Goal: Use online tool/utility: Utilize a website feature to perform a specific function

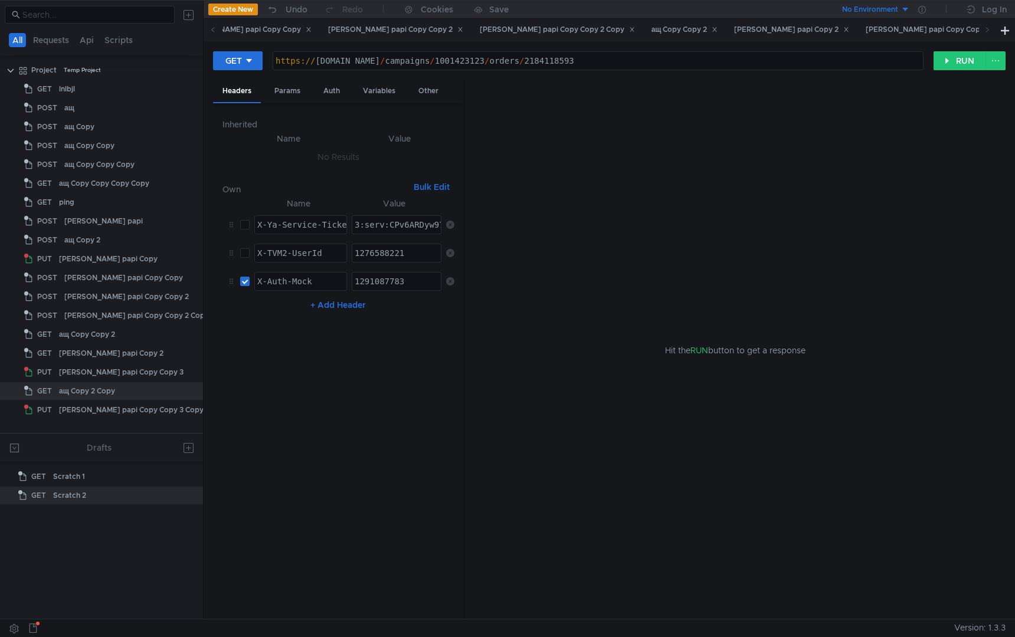
click at [984, 33] on span at bounding box center [987, 30] width 6 height 12
click at [865, 28] on div "[PERSON_NAME] papi Copy Copy 3" at bounding box center [932, 30] width 135 height 12
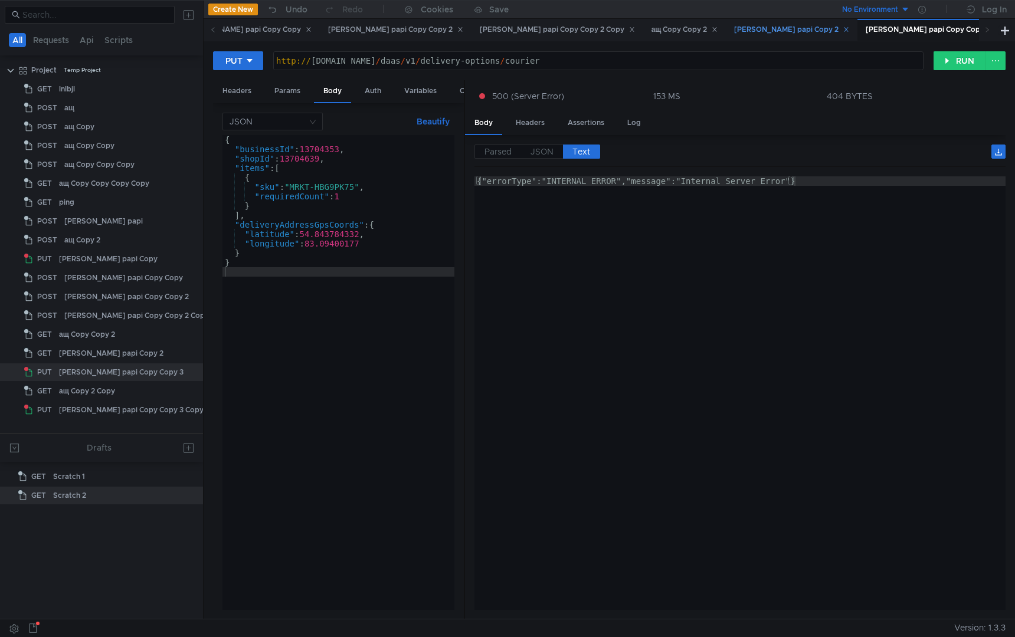
click at [726, 38] on div "[PERSON_NAME] papi Copy 2" at bounding box center [791, 30] width 130 height 22
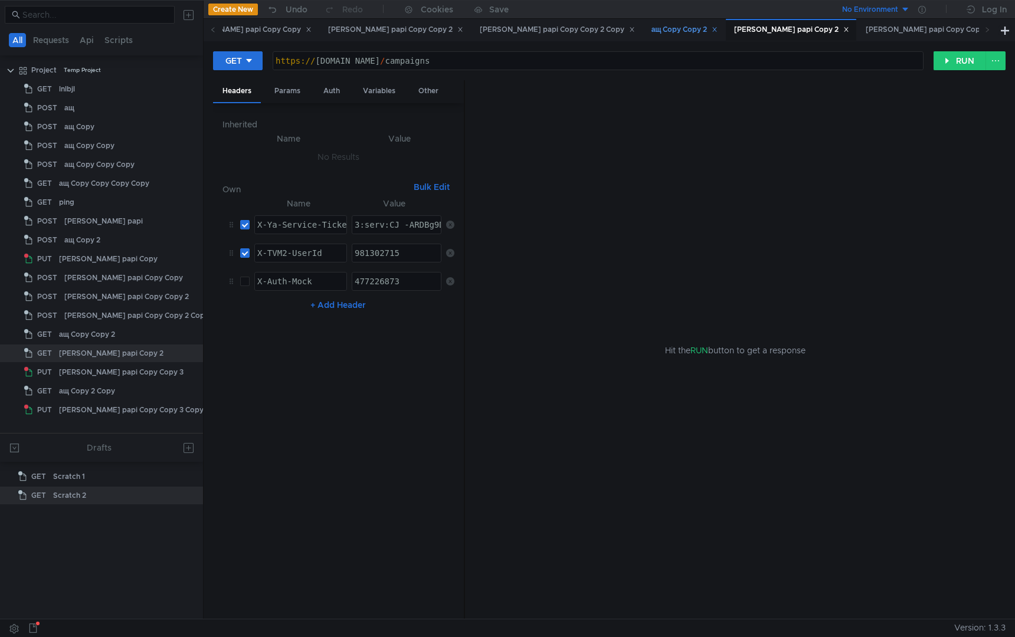
click at [643, 37] on div "ащ Copy Copy 2" at bounding box center [684, 30] width 82 height 22
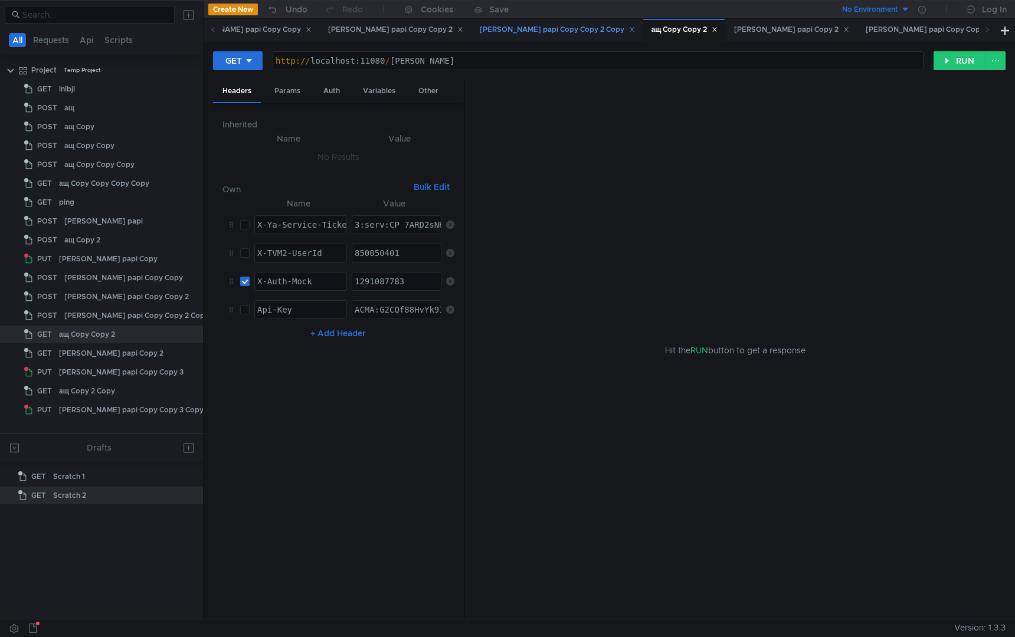
click at [480, 34] on div "[PERSON_NAME] papi Copy Copy 2 Copy" at bounding box center [557, 30] width 155 height 12
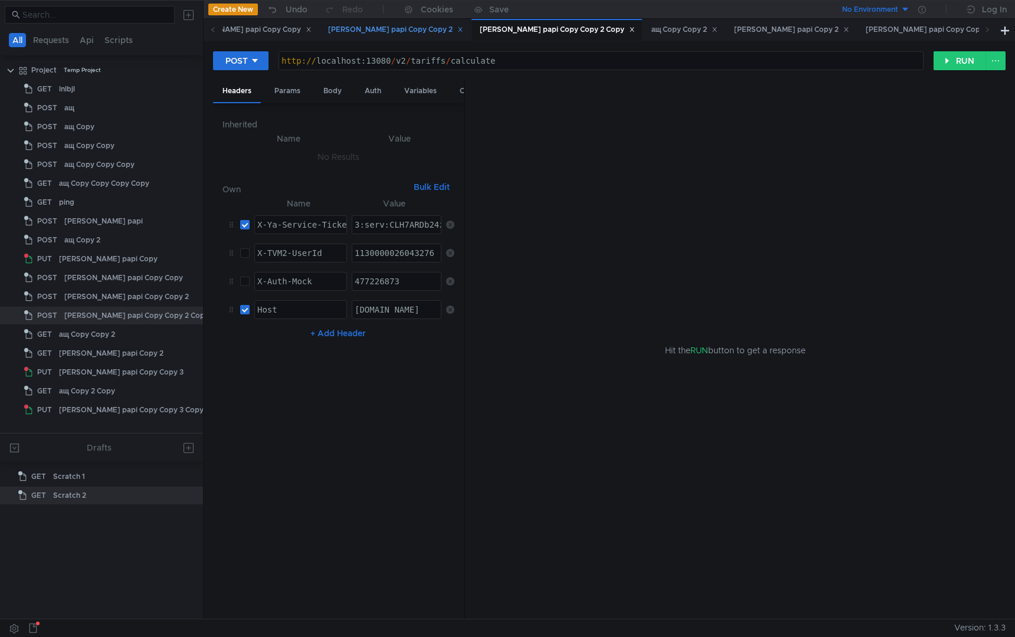
click at [328, 29] on div "[PERSON_NAME] papi Copy Copy 2" at bounding box center [395, 30] width 135 height 12
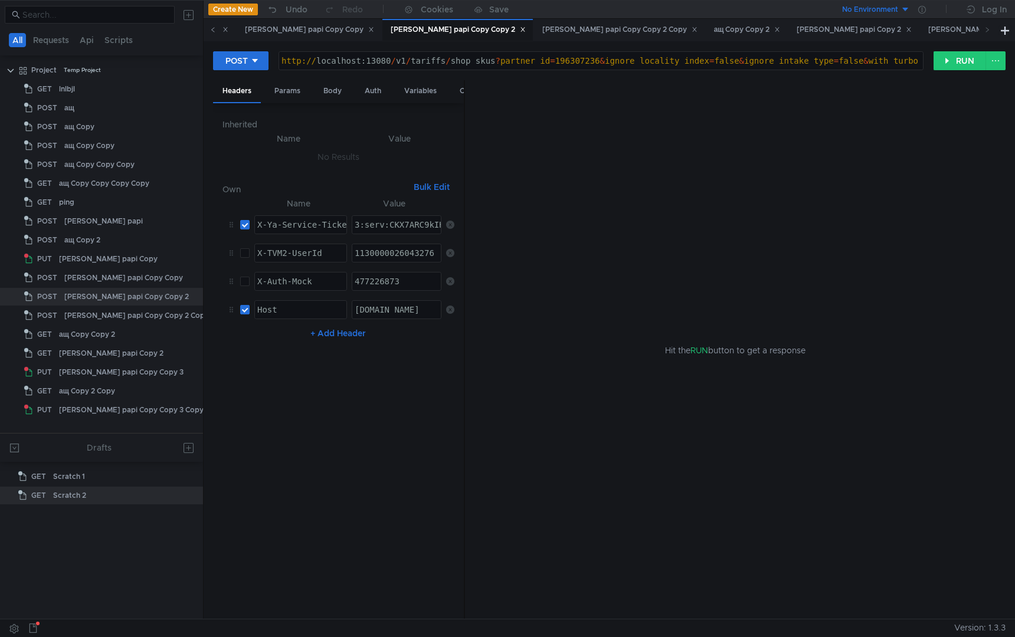
click at [214, 30] on icon at bounding box center [213, 30] width 6 height 6
click at [488, 40] on div "[PERSON_NAME] papi Copy Copy" at bounding box center [560, 30] width 145 height 22
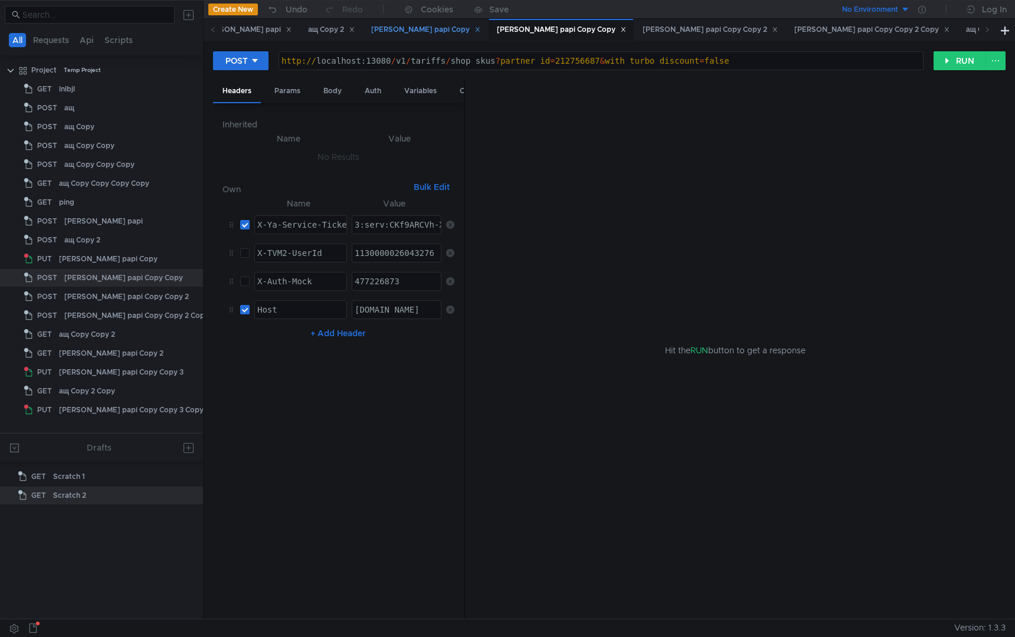
click at [373, 31] on div "[PERSON_NAME] papi Copy" at bounding box center [425, 30] width 109 height 12
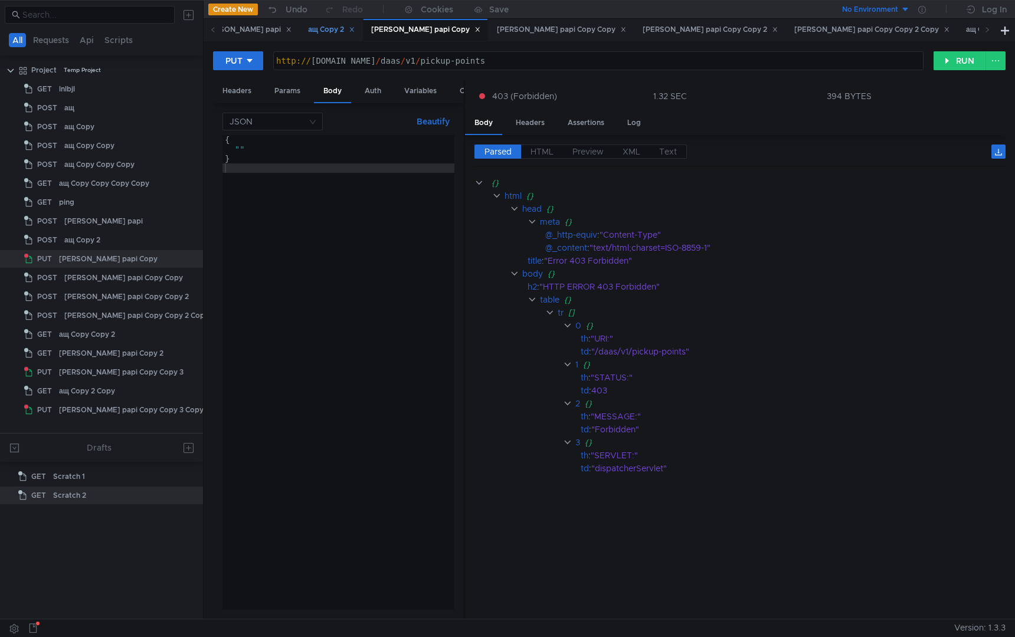
click at [308, 31] on div "ащ Copy 2" at bounding box center [331, 30] width 47 height 12
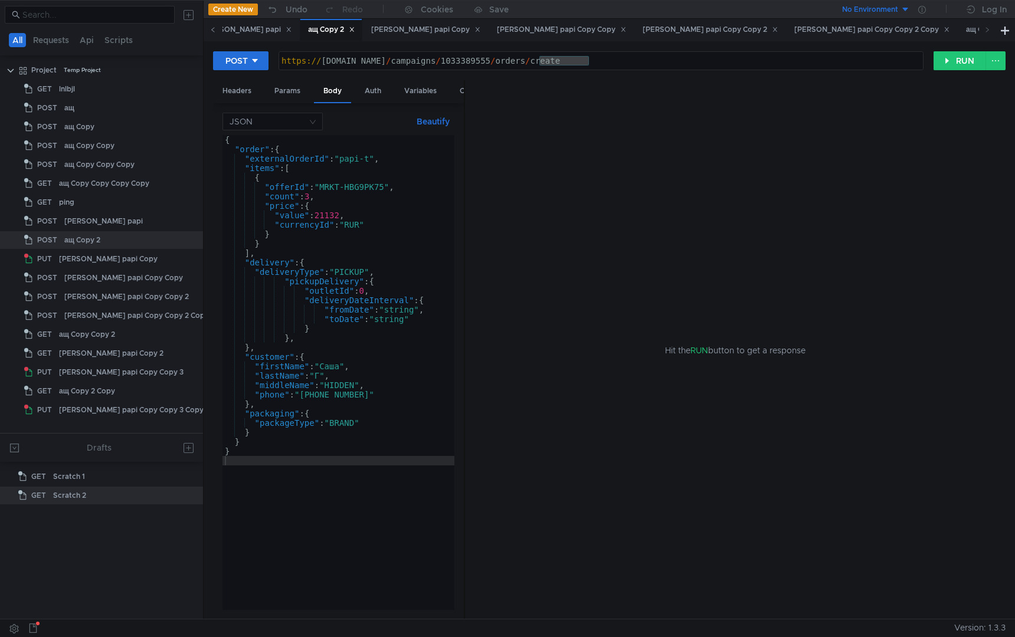
click at [212, 32] on icon at bounding box center [213, 30] width 6 height 6
click at [477, 32] on div "[PERSON_NAME] papi" at bounding box center [499, 30] width 89 height 12
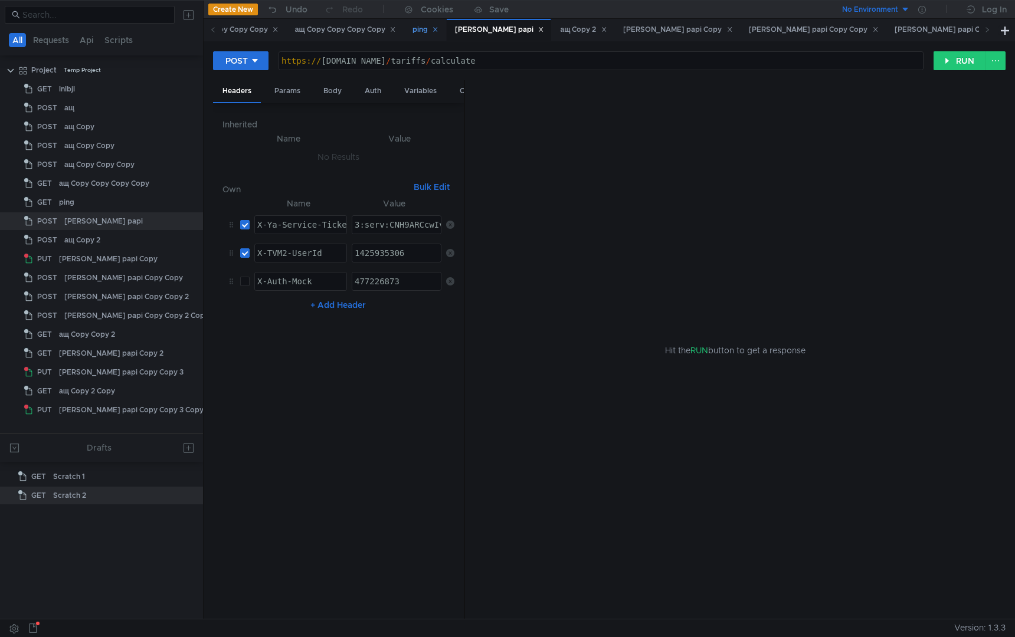
click at [424, 31] on div "ping" at bounding box center [424, 30] width 41 height 22
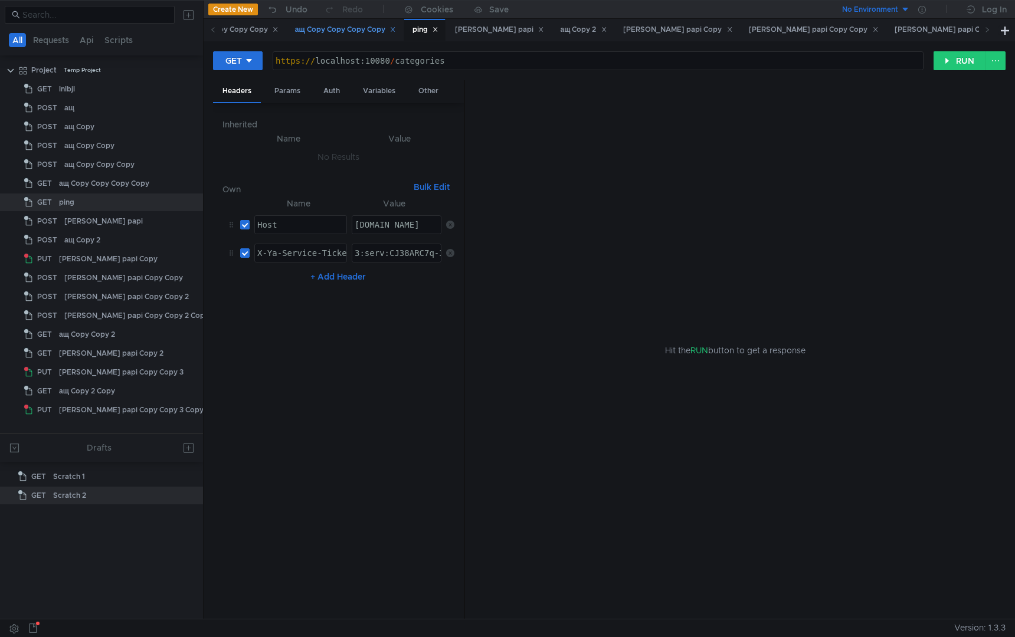
click at [379, 34] on div "ащ Copy Copy Copy Copy" at bounding box center [345, 30] width 101 height 12
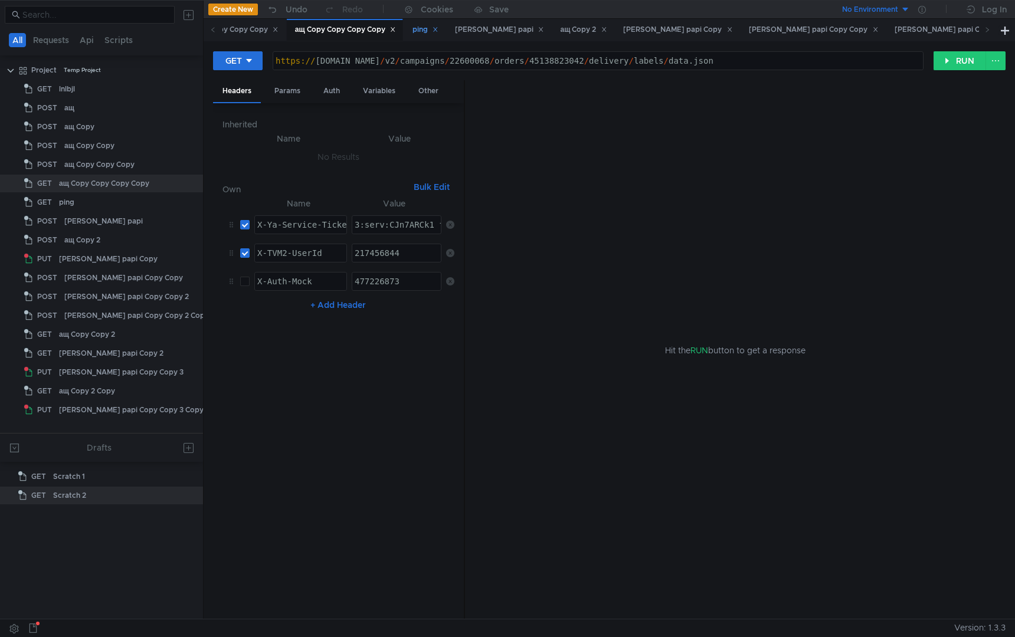
click at [431, 32] on div "ping" at bounding box center [425, 30] width 26 height 12
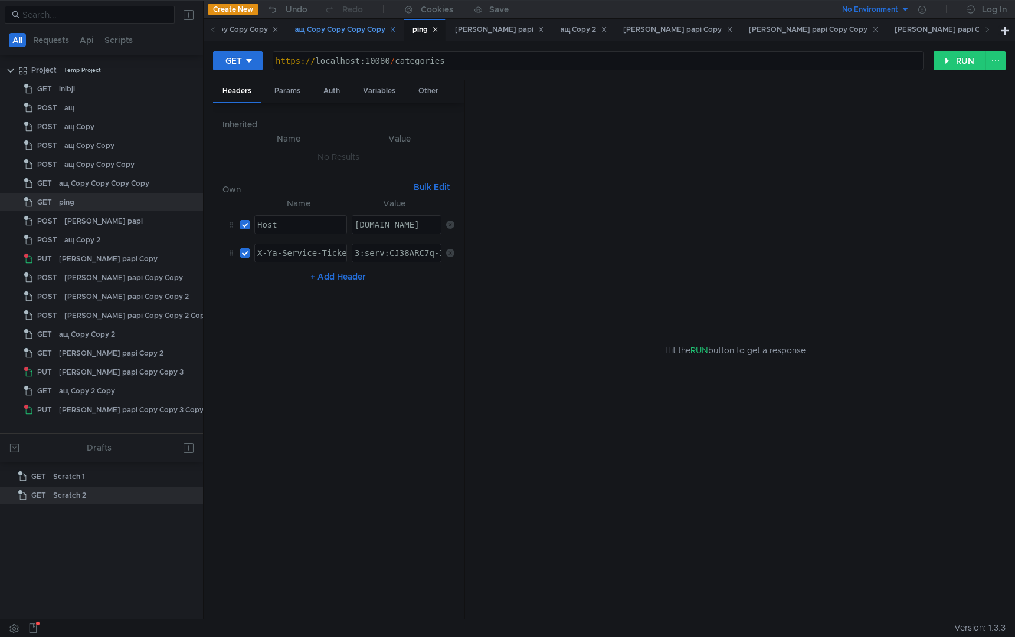
click at [375, 31] on div "ащ Copy Copy Copy Copy" at bounding box center [345, 30] width 101 height 12
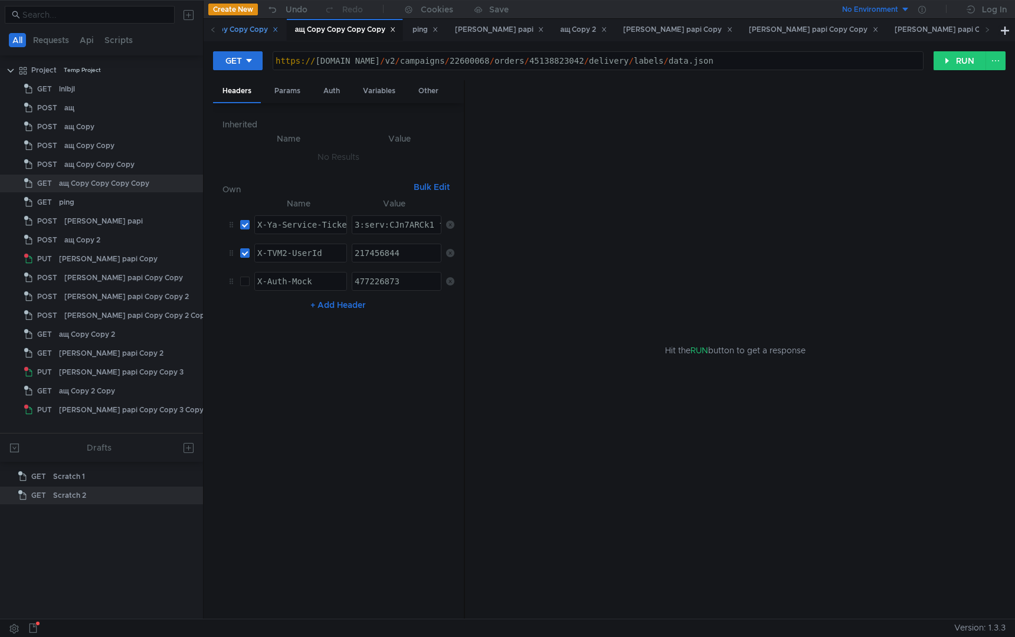
click at [252, 28] on div "ащ Copy Copy Copy" at bounding box center [238, 30] width 81 height 12
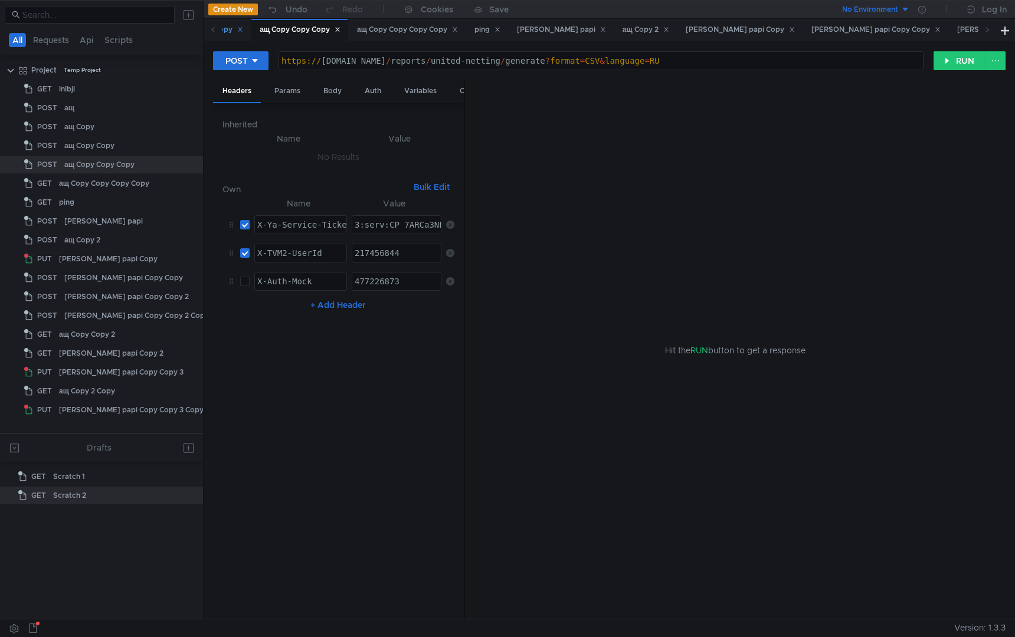
click at [229, 31] on div "ащ Copy Copy" at bounding box center [212, 30] width 61 height 12
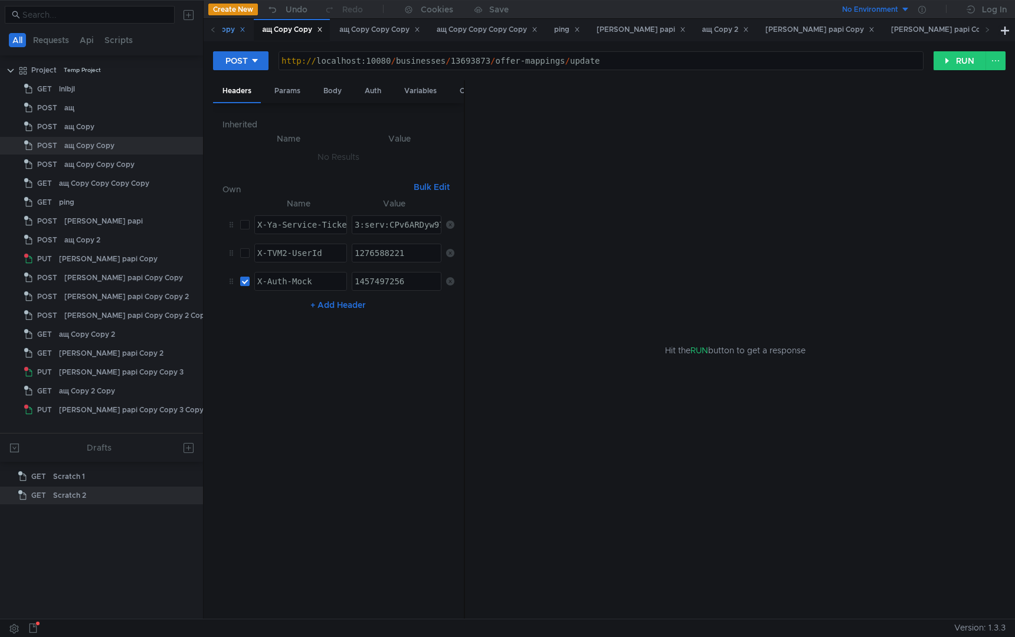
click at [236, 35] on div "ащ Copy" at bounding box center [225, 30] width 41 height 12
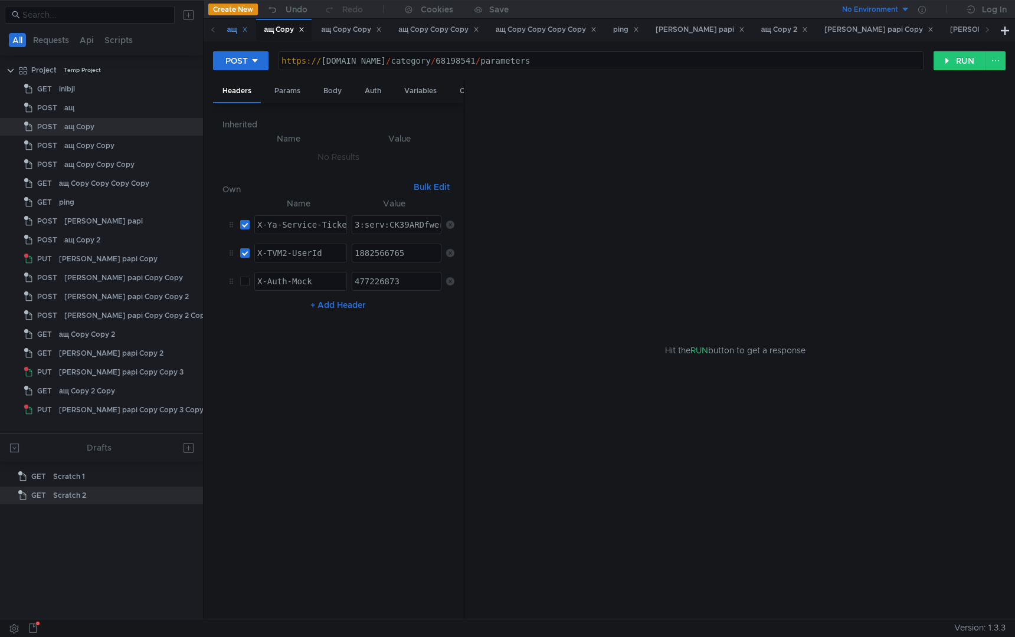
click at [235, 35] on div "ащ" at bounding box center [237, 30] width 21 height 12
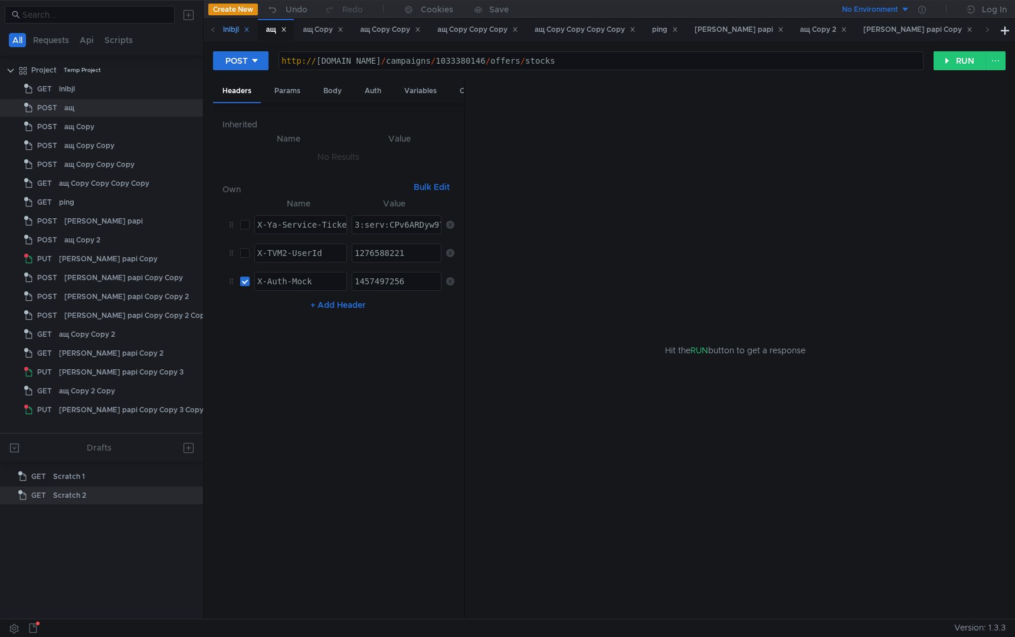
click at [234, 35] on div "lnlbjl" at bounding box center [236, 30] width 27 height 12
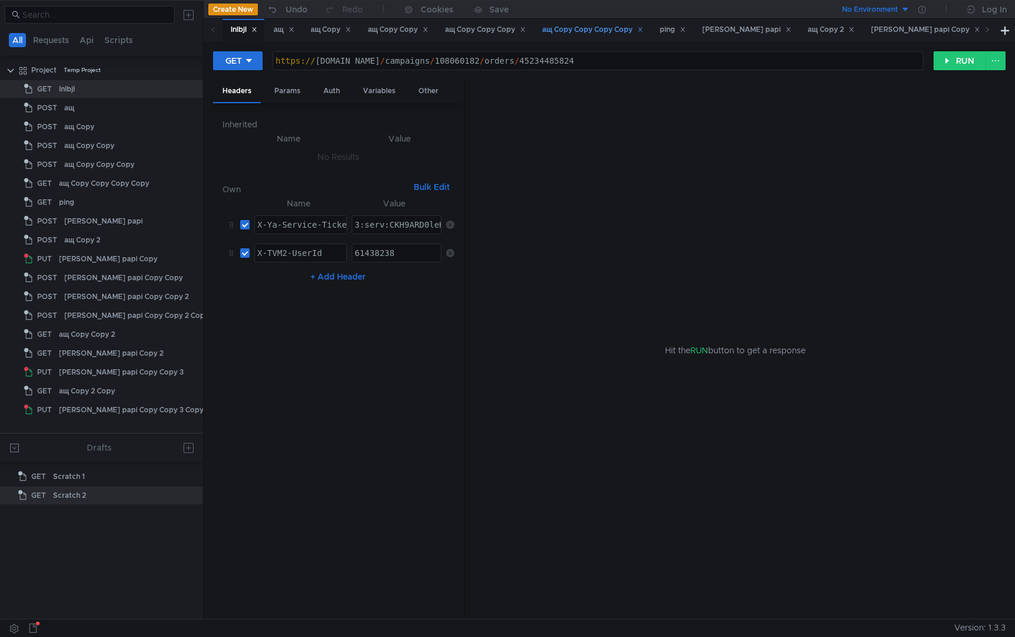
click at [603, 37] on div "ащ Copy Copy Copy Copy" at bounding box center [592, 30] width 116 height 22
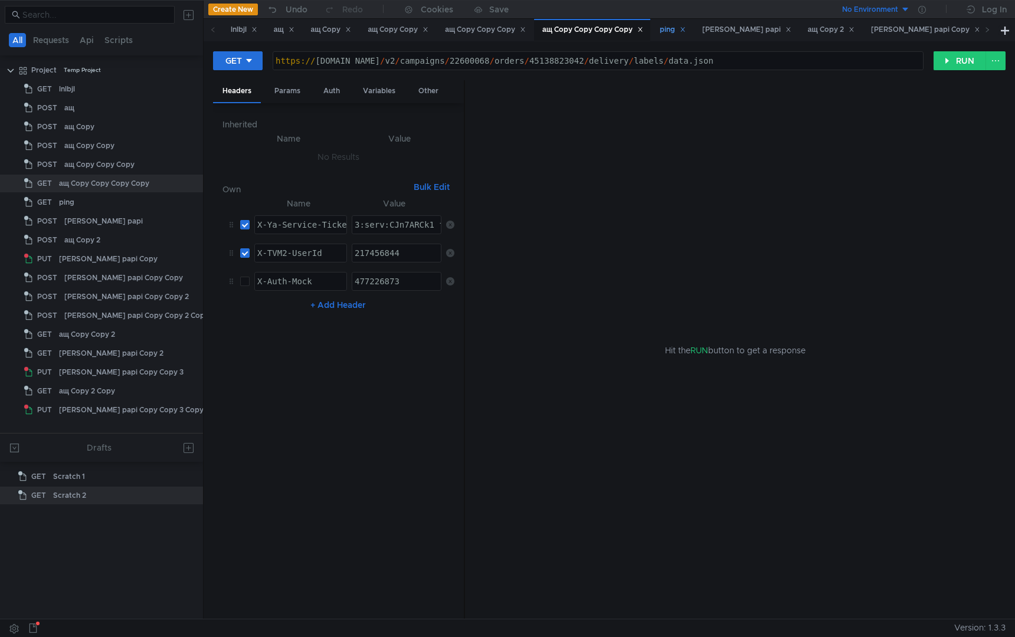
click at [686, 35] on div "ping" at bounding box center [673, 30] width 26 height 12
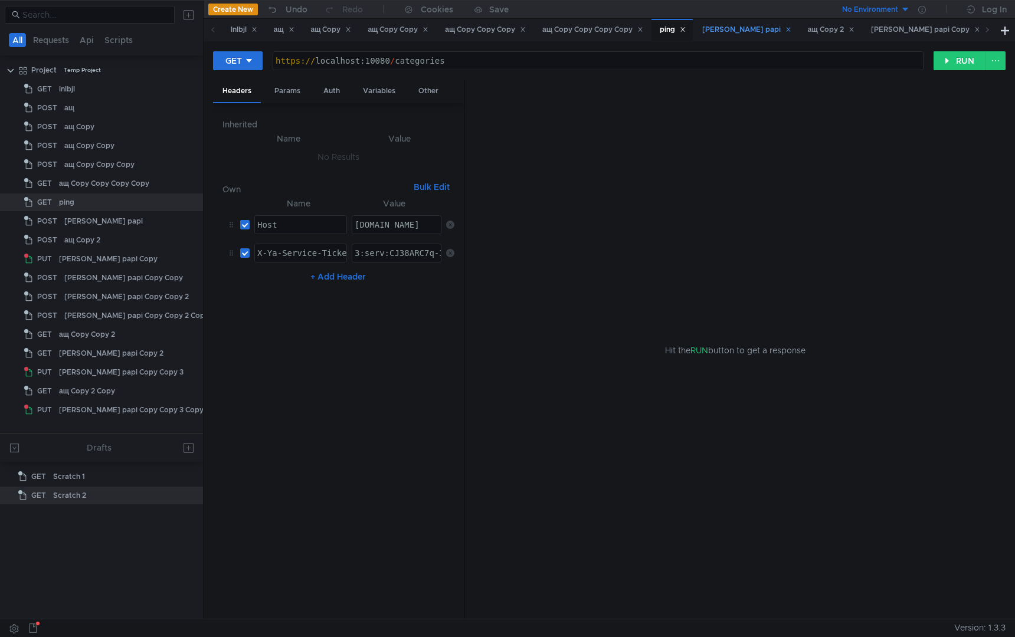
click at [738, 31] on div "[PERSON_NAME] papi" at bounding box center [746, 30] width 89 height 12
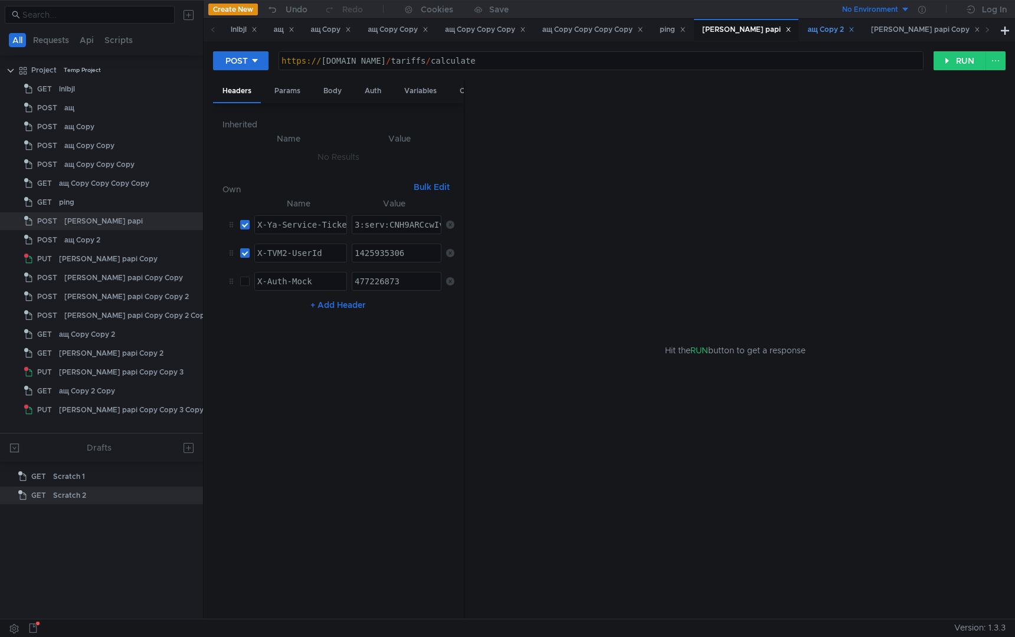
click at [808, 32] on div "ащ Copy 2" at bounding box center [831, 30] width 47 height 12
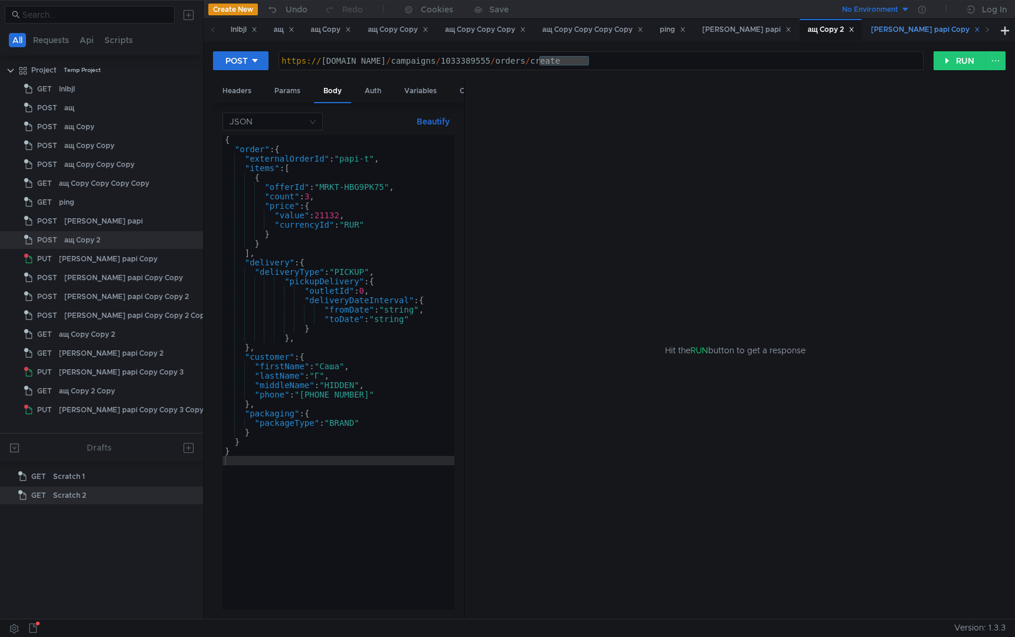
click at [871, 28] on div "[PERSON_NAME] papi Copy" at bounding box center [925, 30] width 109 height 12
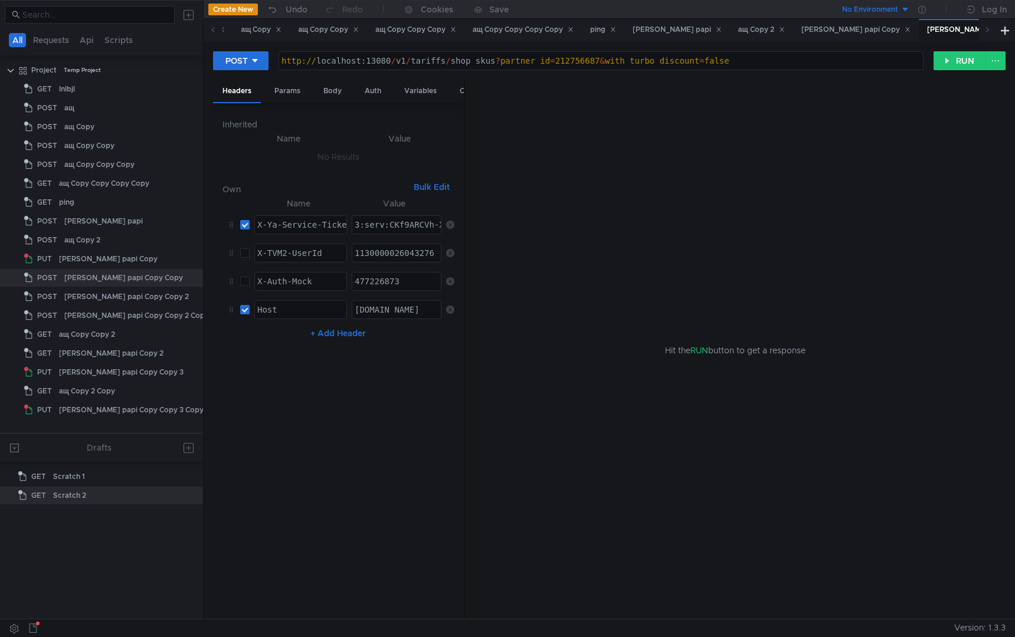
click at [563, 31] on div "[PERSON_NAME] papi" at bounding box center [571, 30] width 89 height 12
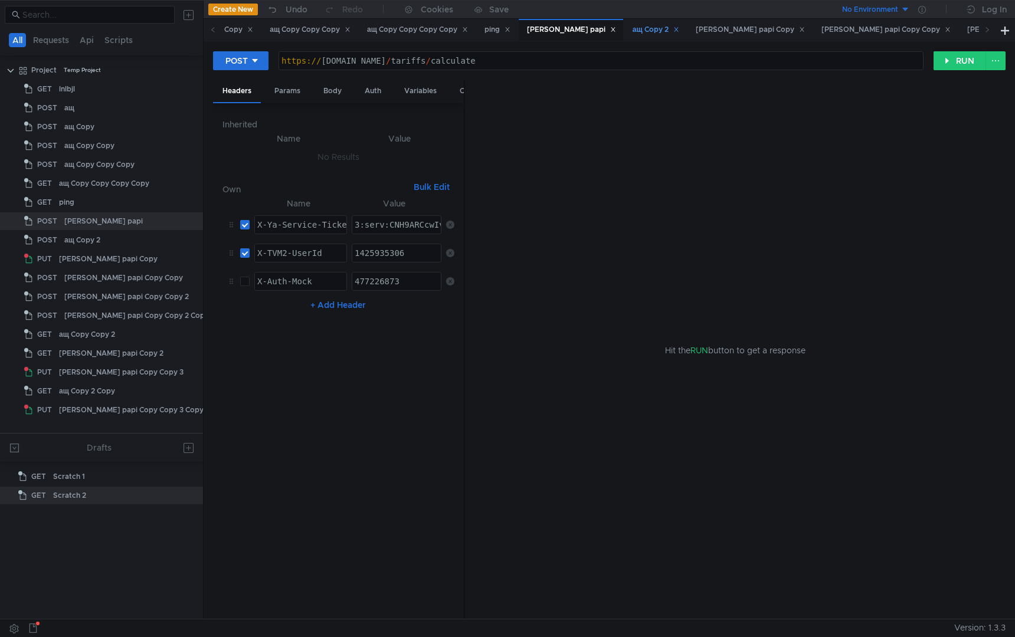
click at [632, 31] on div "ащ Copy 2" at bounding box center [655, 30] width 47 height 12
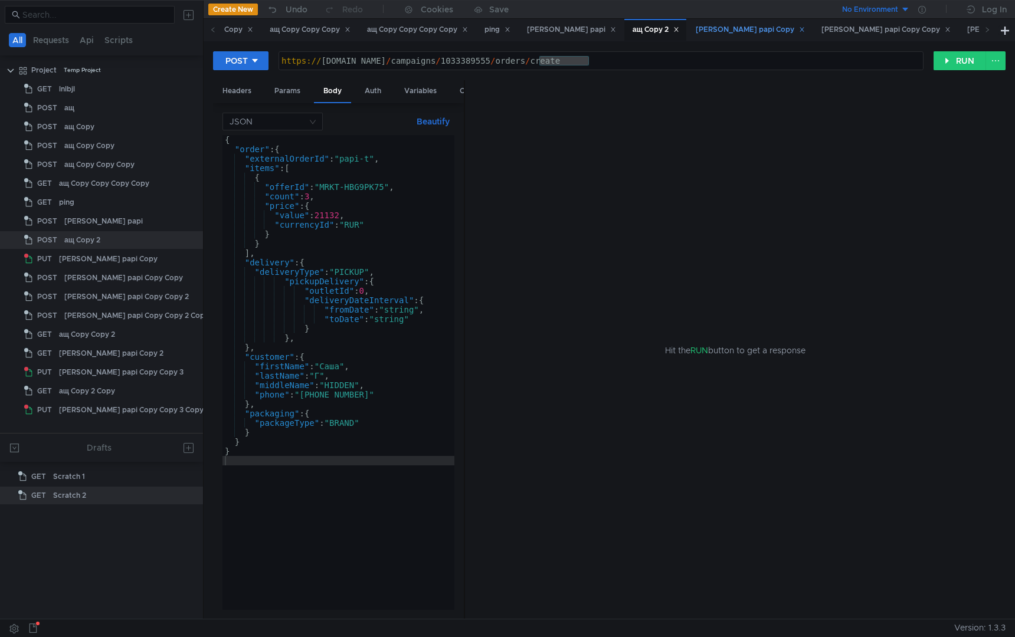
click at [696, 35] on div "[PERSON_NAME] papi Copy" at bounding box center [750, 30] width 109 height 12
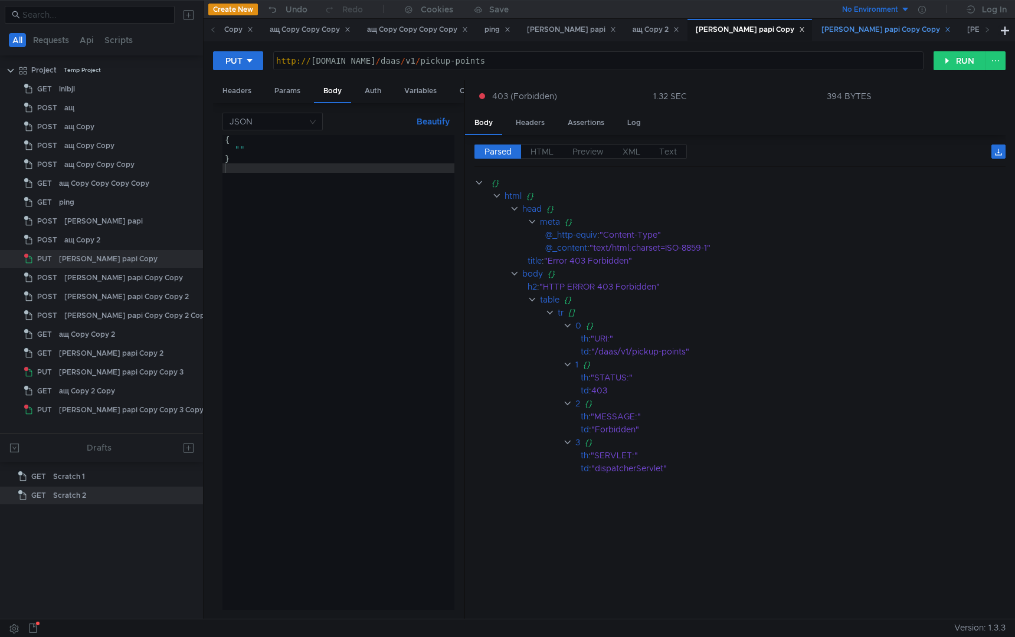
click at [821, 29] on div "[PERSON_NAME] papi Copy Copy" at bounding box center [885, 30] width 129 height 12
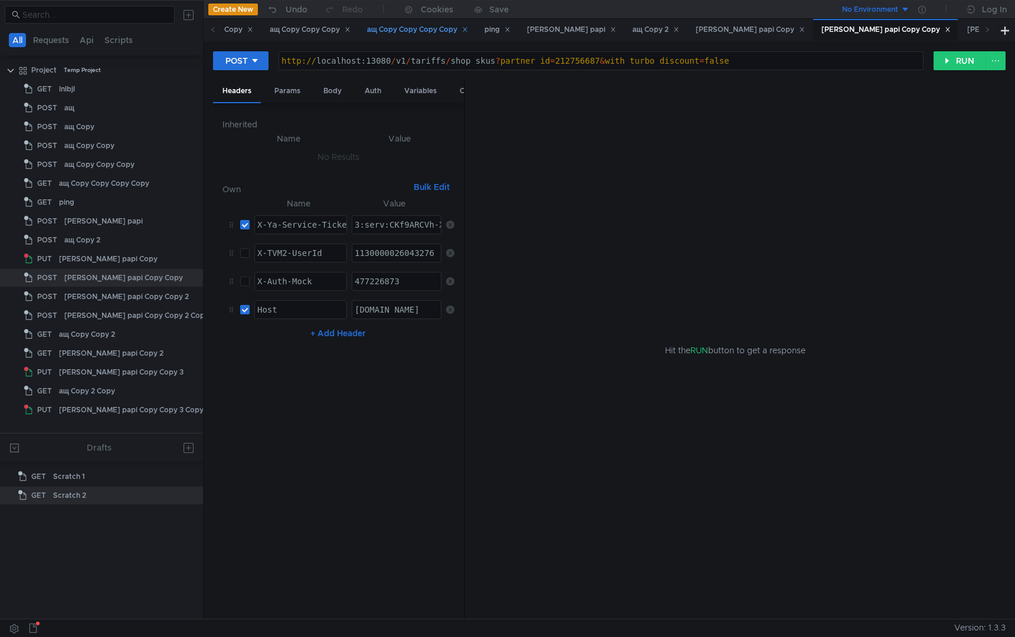
click at [425, 31] on div "ащ Copy Copy Copy Copy" at bounding box center [417, 30] width 101 height 12
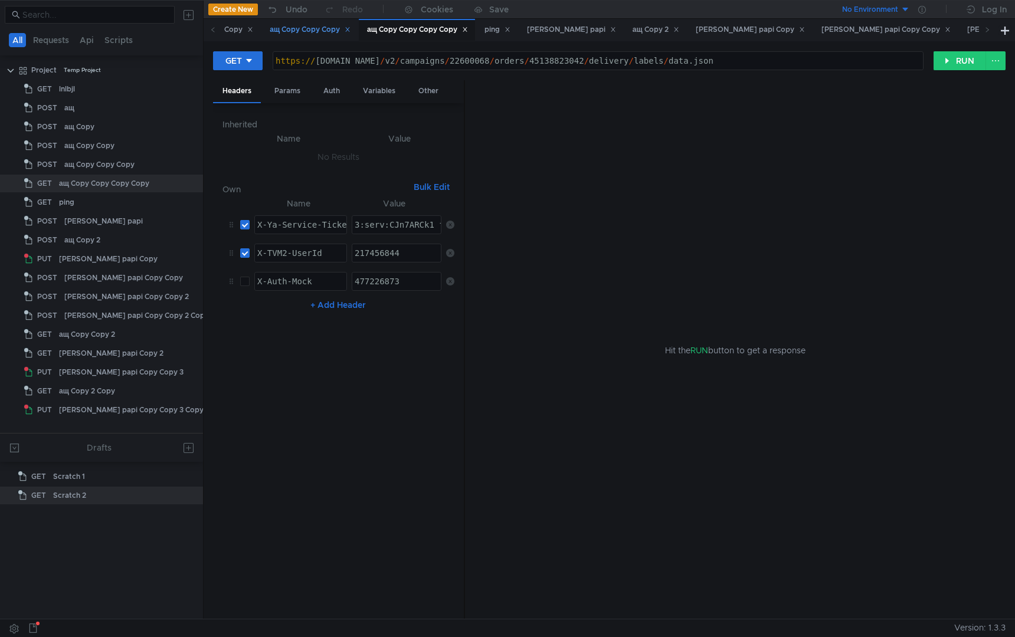
click at [330, 36] on div "ащ Copy Copy Copy" at bounding box center [309, 30] width 96 height 22
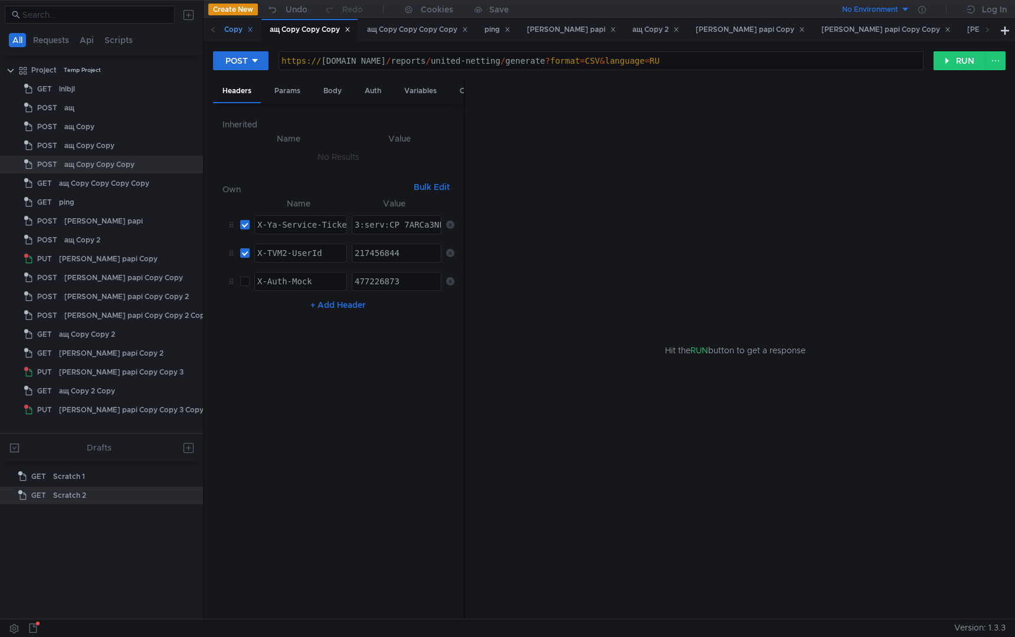
click at [237, 35] on div "ащ Copy Copy" at bounding box center [222, 30] width 61 height 12
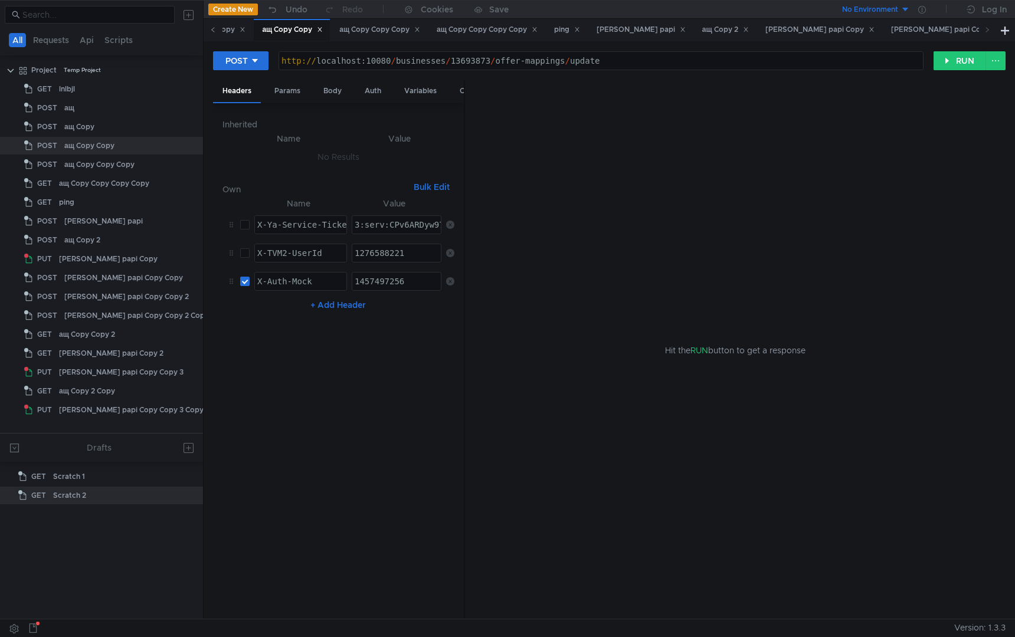
click at [210, 34] on span at bounding box center [213, 30] width 6 height 12
click at [319, 36] on div "ащ Copy" at bounding box center [331, 30] width 56 height 22
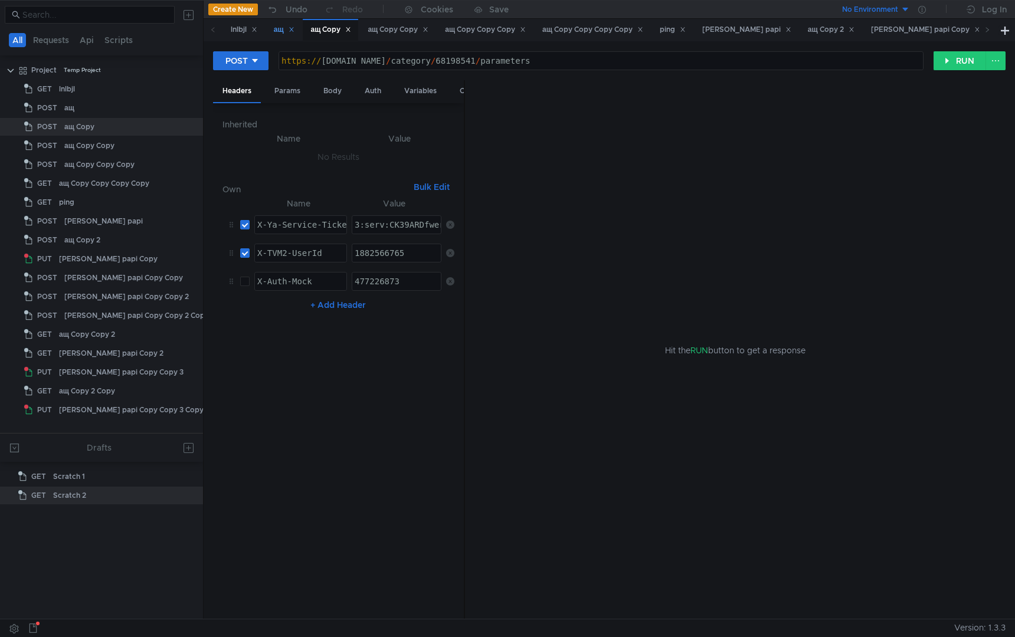
click at [270, 37] on div "ащ" at bounding box center [283, 30] width 36 height 22
click at [235, 35] on div "lnlbjl" at bounding box center [244, 30] width 27 height 12
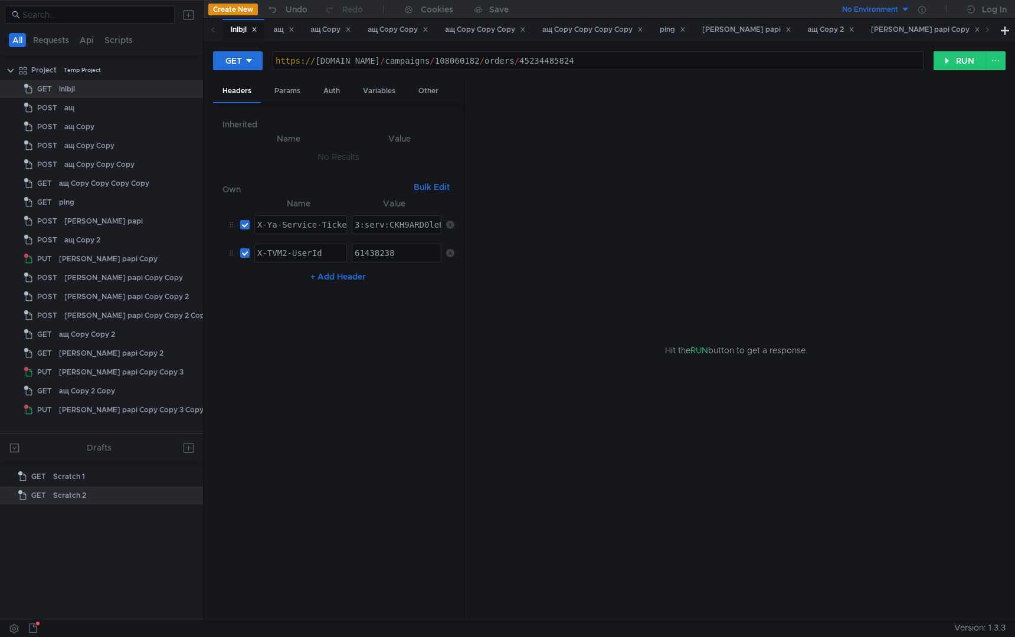
click at [214, 34] on span at bounding box center [213, 30] width 6 height 12
click at [582, 32] on div "ащ Copy Copy Copy Copy" at bounding box center [592, 30] width 101 height 12
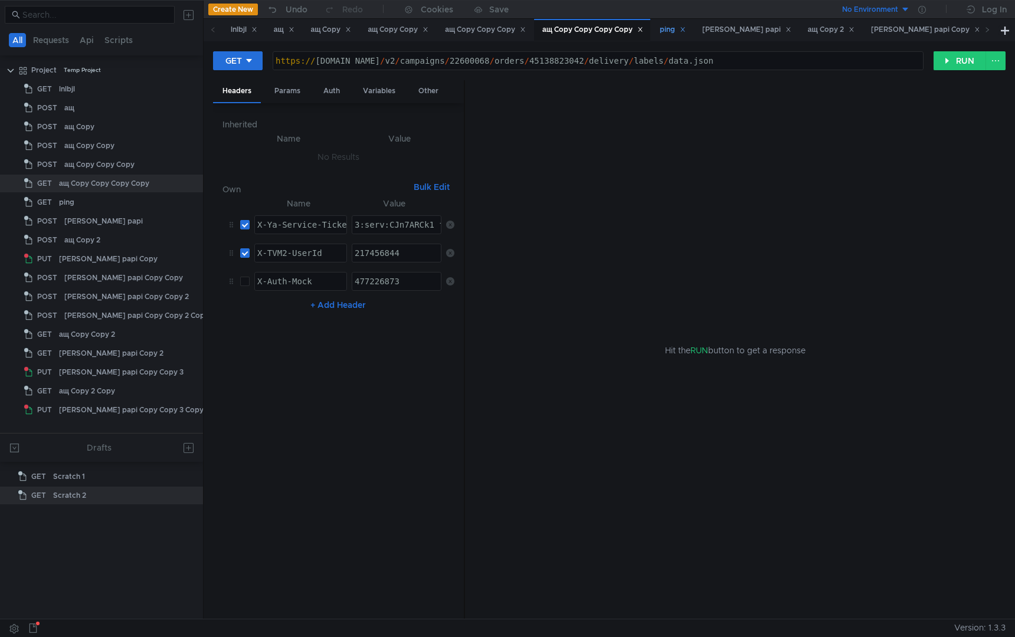
click at [675, 38] on div "ping" at bounding box center [671, 30] width 41 height 22
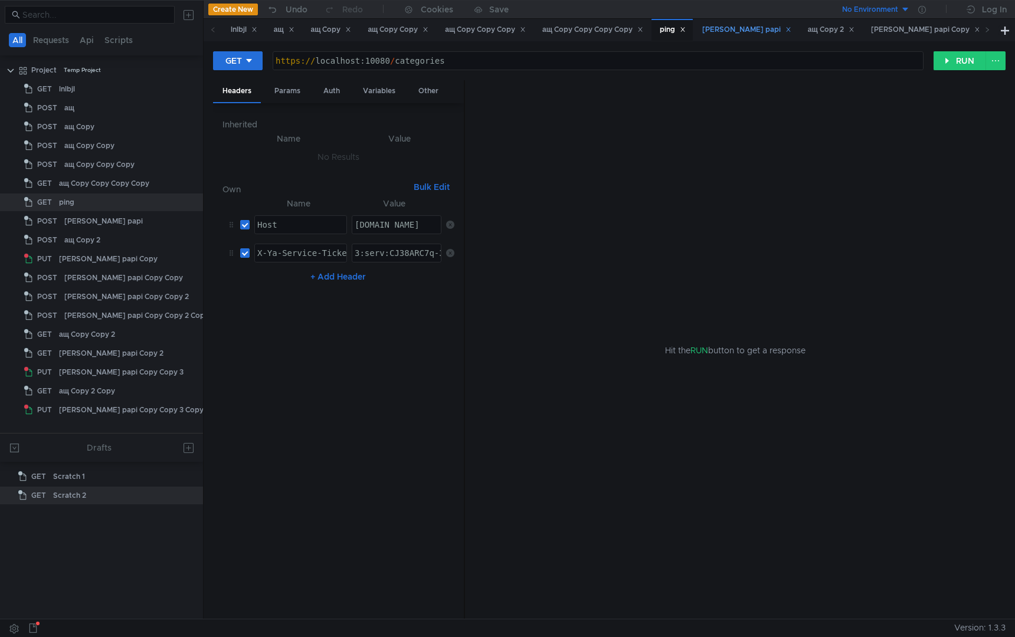
click at [739, 38] on div "[PERSON_NAME] papi" at bounding box center [746, 30] width 104 height 22
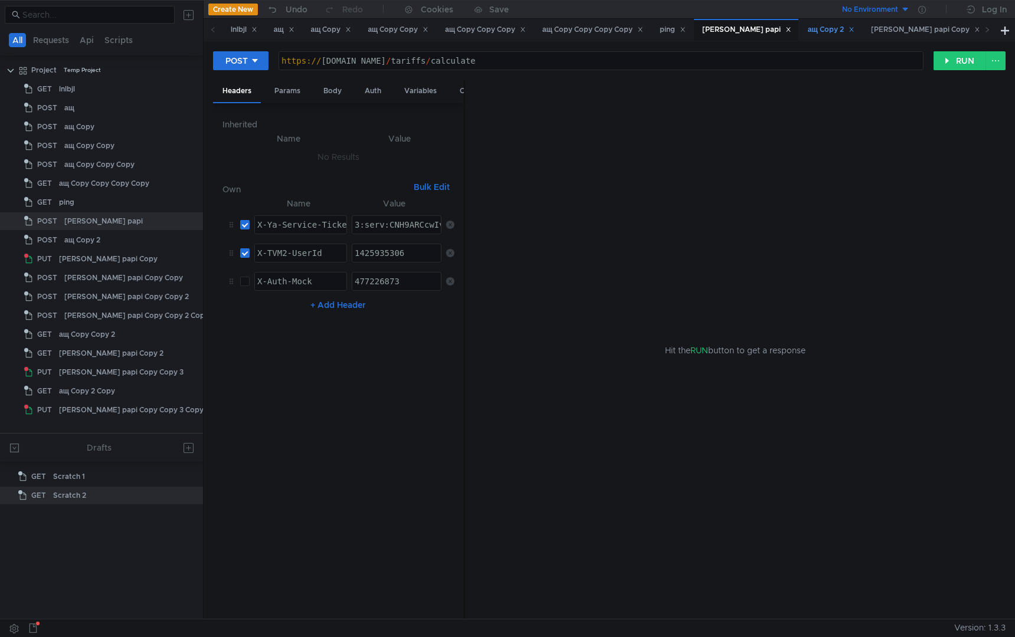
click at [808, 30] on div "ащ Copy 2" at bounding box center [831, 30] width 47 height 12
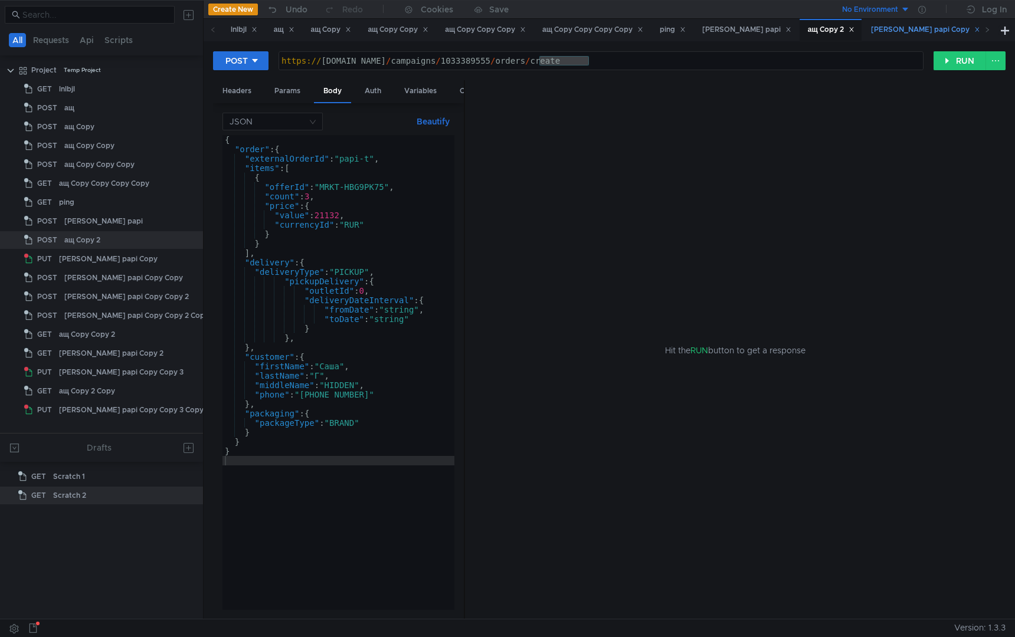
click at [871, 35] on div "[PERSON_NAME] papi Copy" at bounding box center [925, 30] width 109 height 12
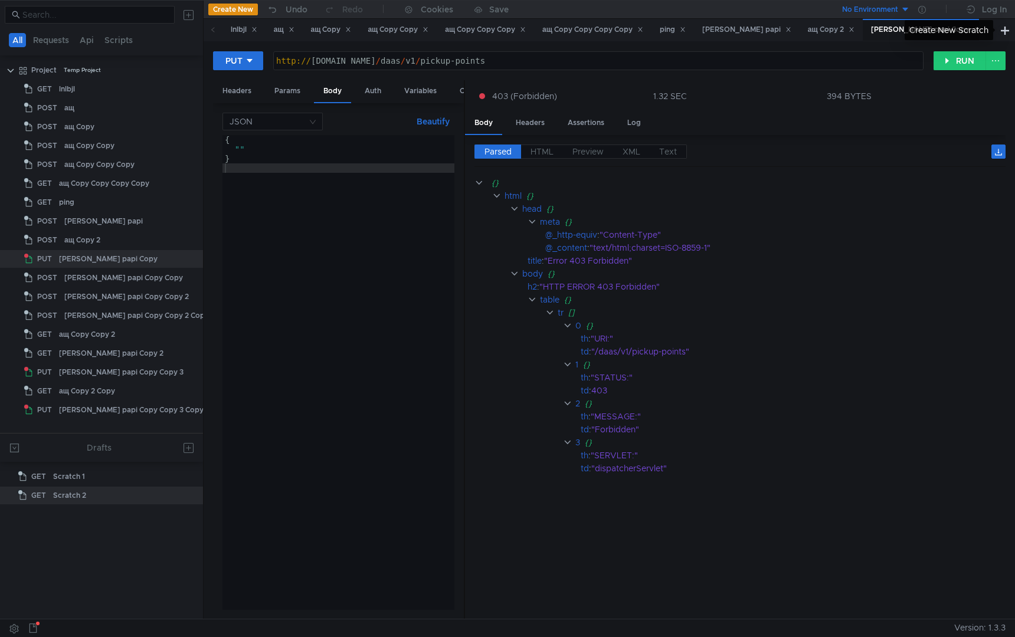
click at [988, 28] on div "Create New Scratch" at bounding box center [948, 30] width 88 height 20
click at [984, 29] on icon at bounding box center [987, 30] width 6 height 6
click at [744, 29] on div "[PERSON_NAME] papi Copy Copy" at bounding box center [808, 30] width 129 height 12
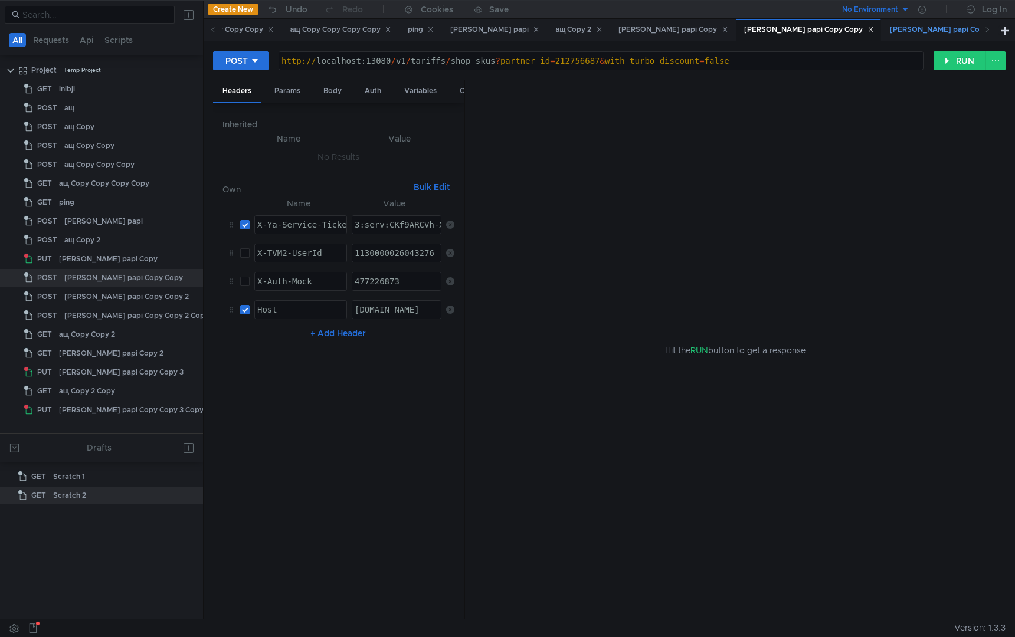
click at [890, 31] on div "[PERSON_NAME] papi Copy Copy 2" at bounding box center [957, 30] width 135 height 12
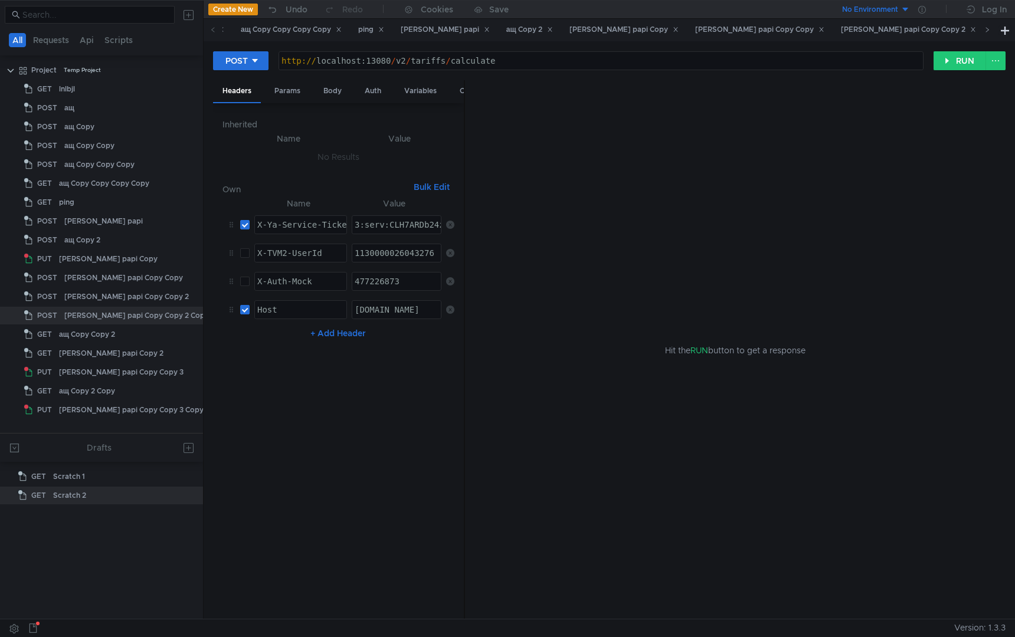
click at [985, 32] on icon at bounding box center [987, 30] width 6 height 6
click at [903, 39] on div "ащ Copy Copy 2" at bounding box center [944, 30] width 82 height 22
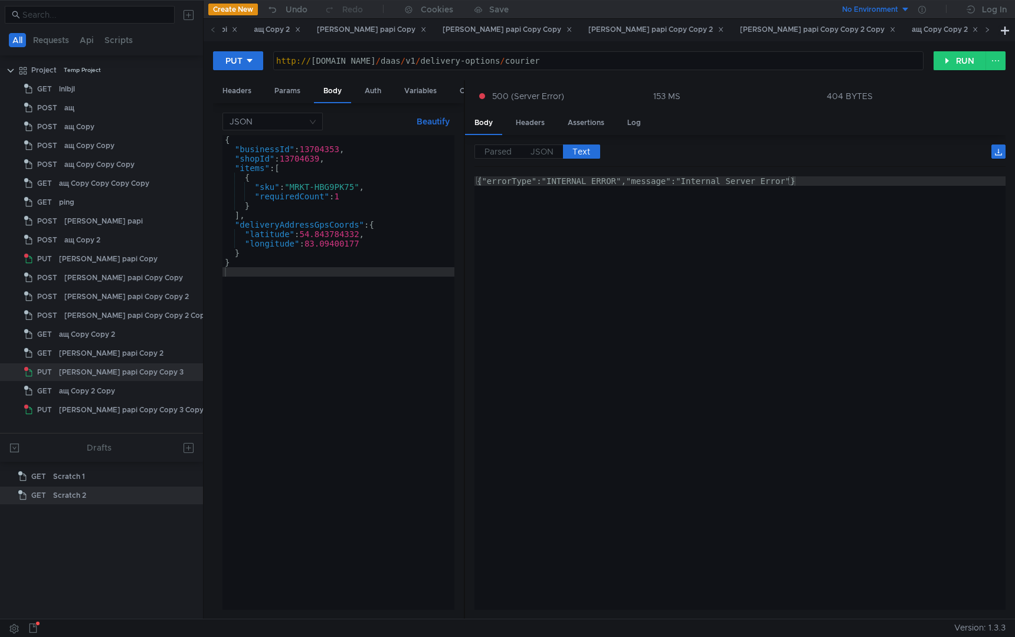
click at [985, 32] on icon at bounding box center [987, 30] width 6 height 6
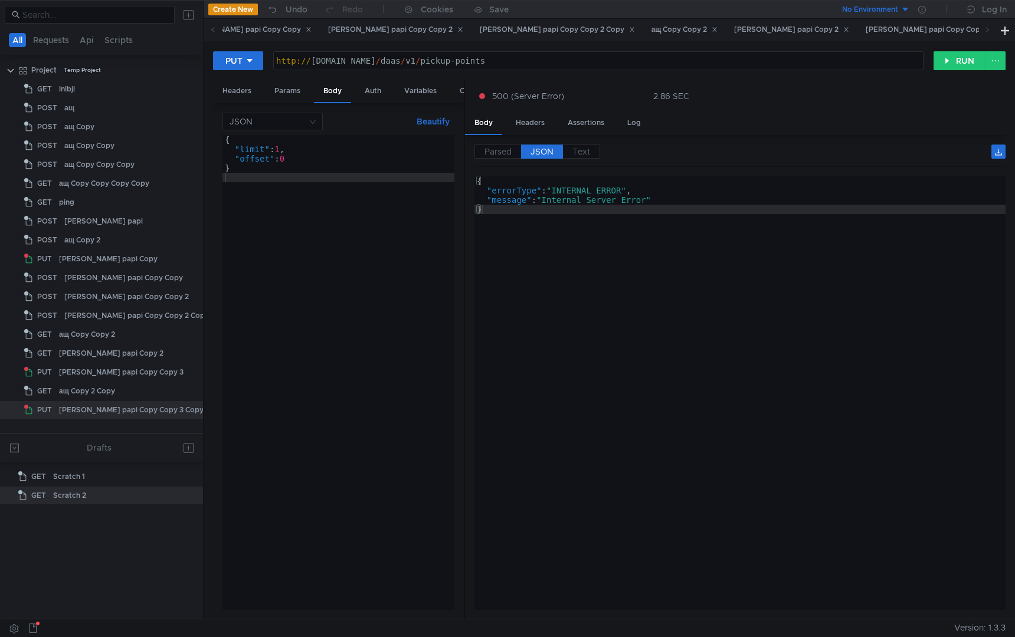
click at [987, 31] on icon at bounding box center [987, 30] width 6 height 6
click at [726, 37] on div "[PERSON_NAME] papi Copy 2" at bounding box center [791, 30] width 130 height 22
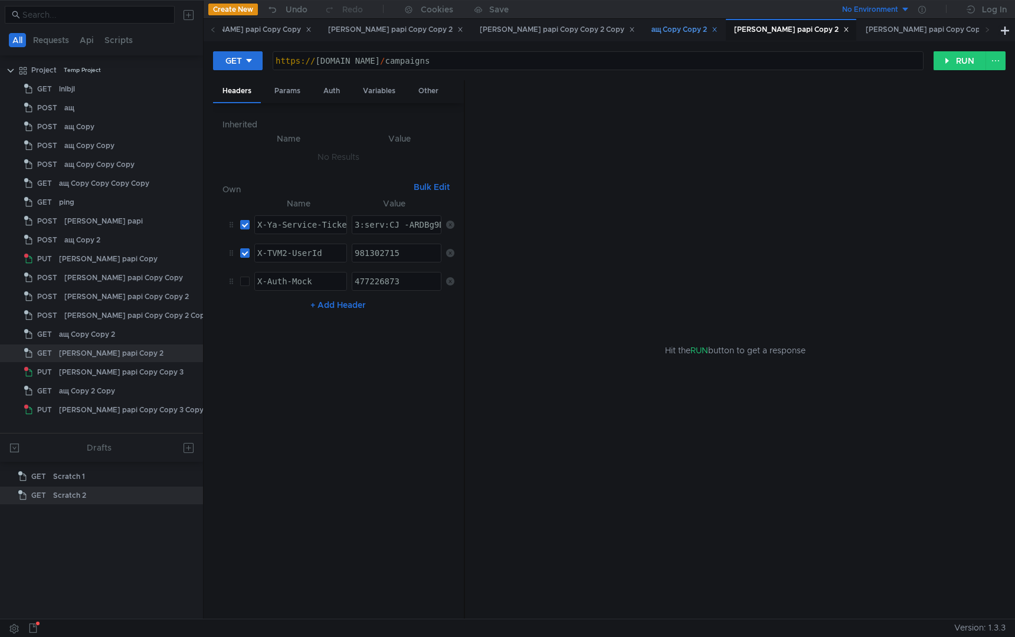
click at [651, 32] on div "ащ Copy Copy 2" at bounding box center [684, 30] width 67 height 12
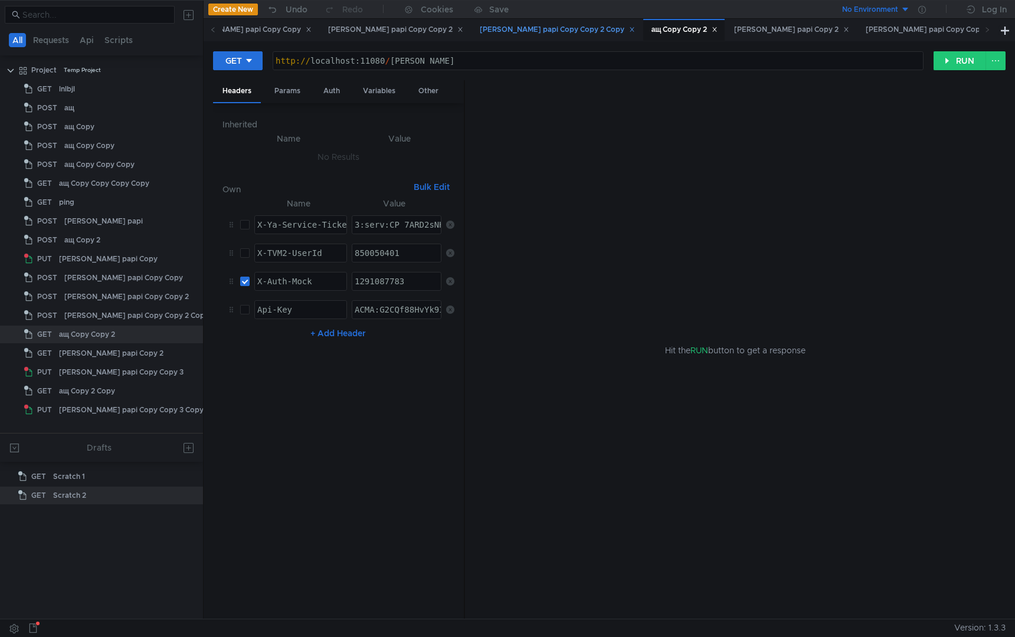
click at [480, 29] on div "[PERSON_NAME] papi Copy Copy 2 Copy" at bounding box center [557, 30] width 155 height 12
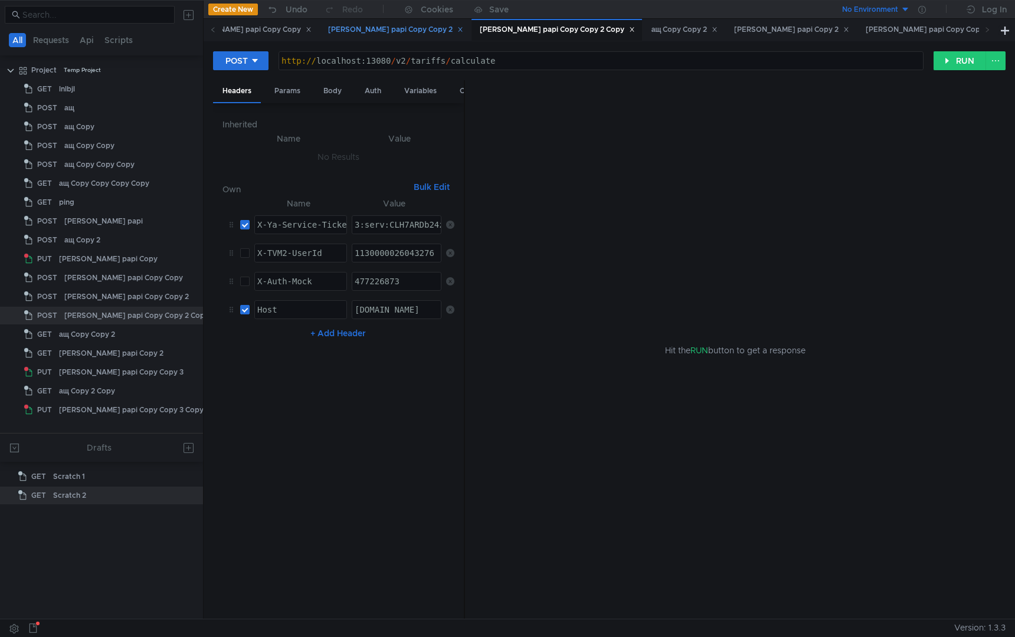
click at [328, 33] on div "[PERSON_NAME] papi Copy Copy 2" at bounding box center [395, 30] width 135 height 12
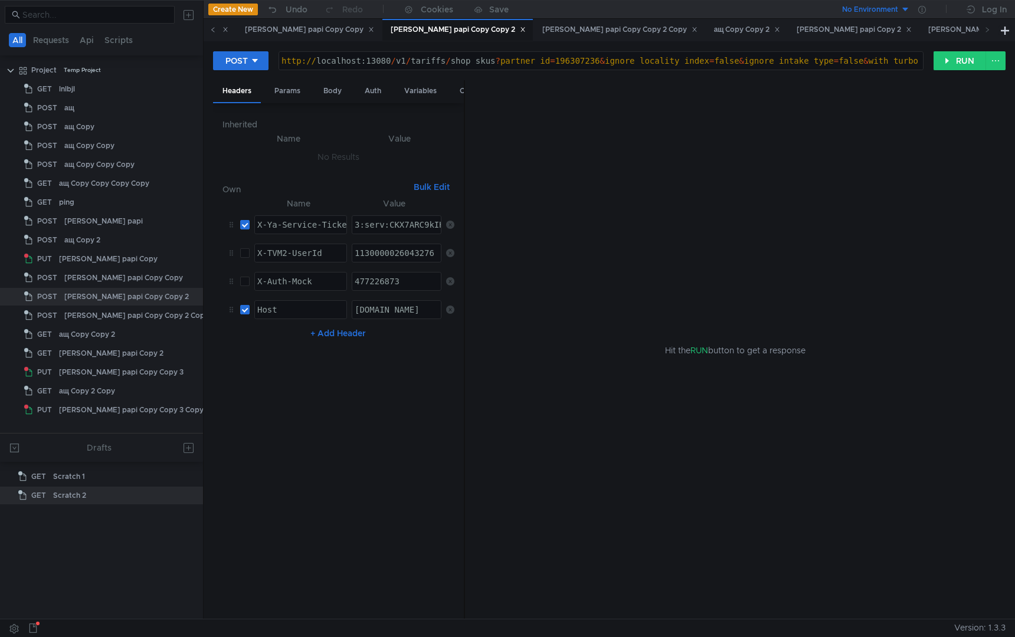
click at [213, 29] on icon at bounding box center [213, 30] width 6 height 6
click at [497, 30] on div "[PERSON_NAME] papi Copy Copy" at bounding box center [561, 30] width 129 height 12
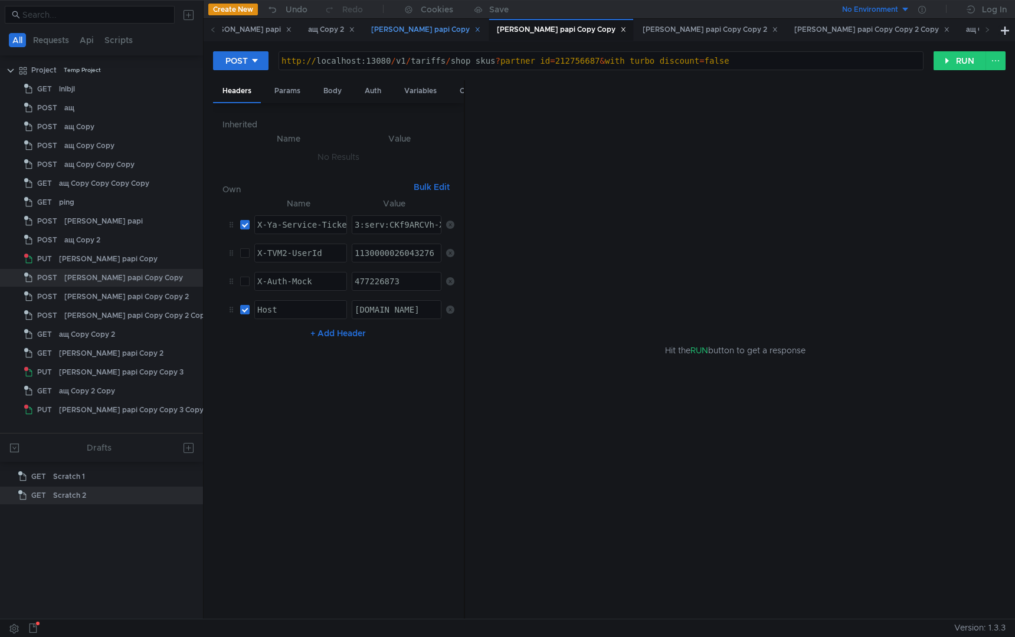
click at [371, 34] on div "[PERSON_NAME] papi Copy" at bounding box center [425, 30] width 109 height 12
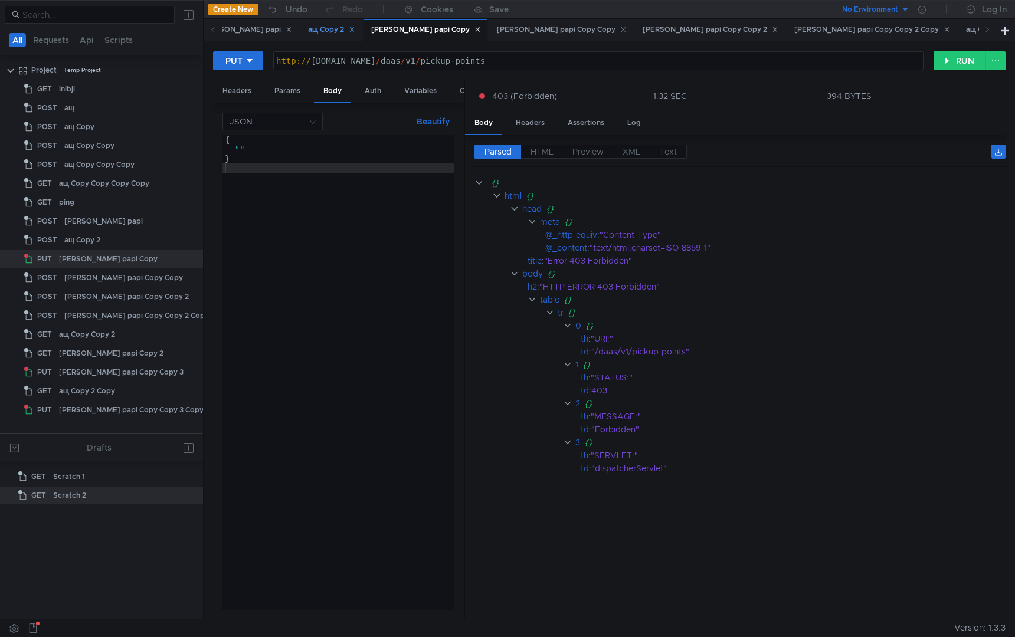
click at [308, 33] on div "ащ Copy 2" at bounding box center [331, 30] width 47 height 12
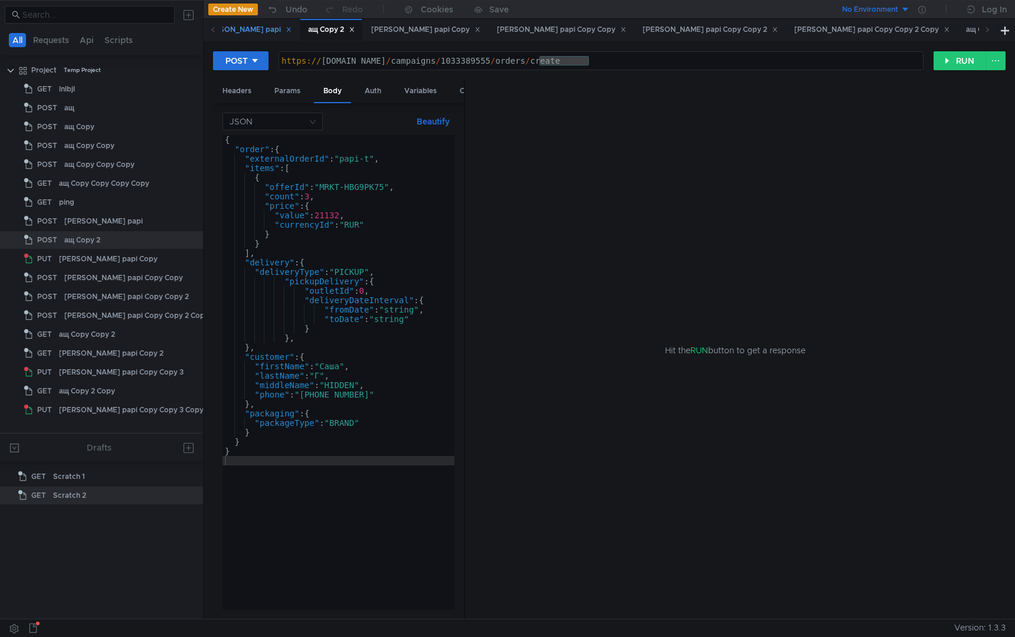
click at [232, 33] on div "[PERSON_NAME] papi" at bounding box center [246, 30] width 89 height 12
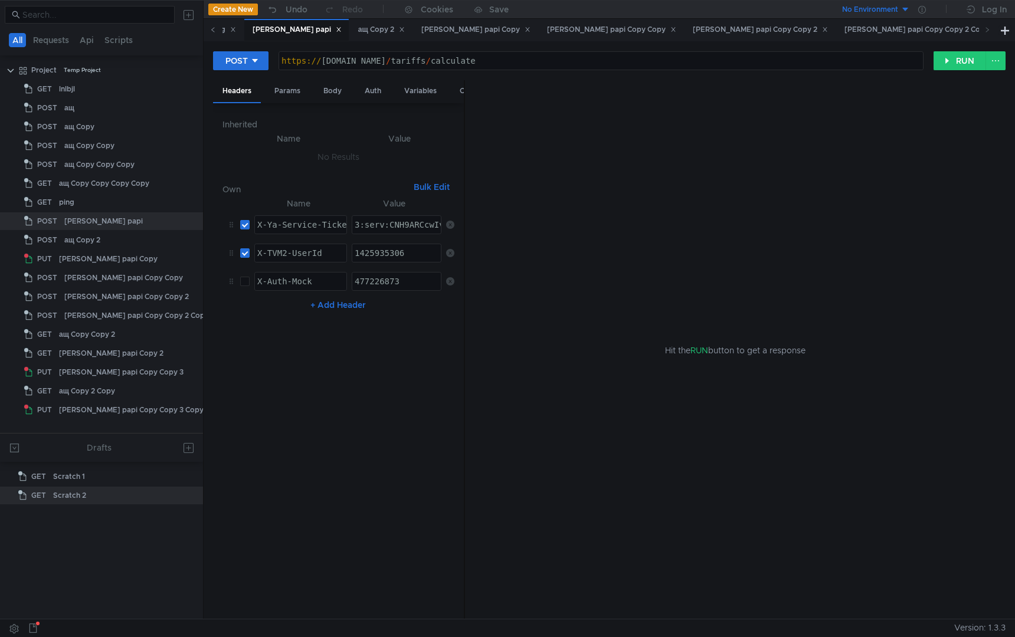
click at [212, 34] on span at bounding box center [213, 30] width 6 height 12
click at [483, 29] on div "ping" at bounding box center [475, 30] width 26 height 12
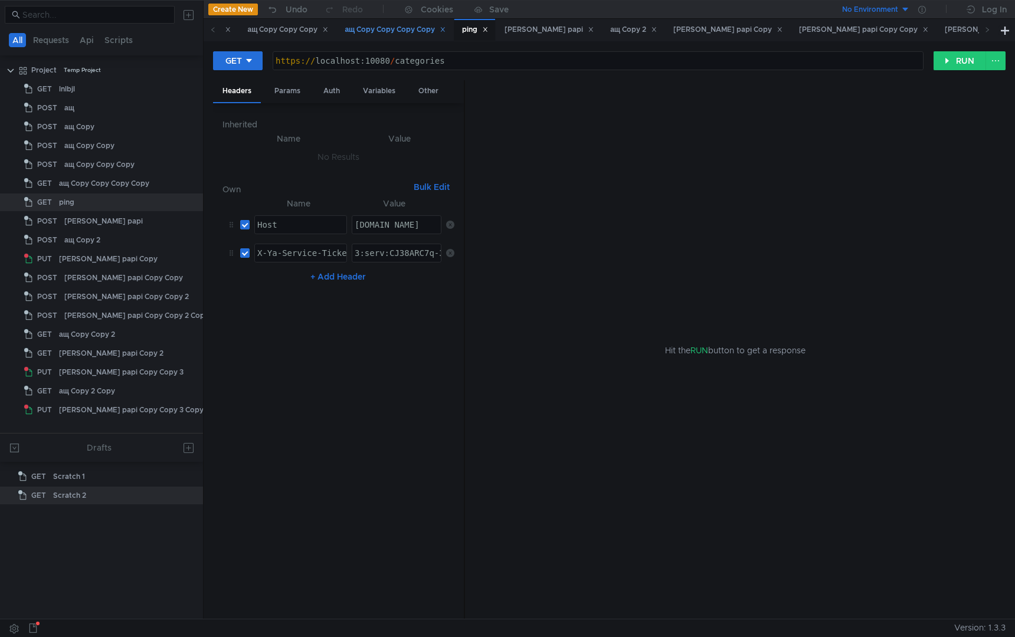
click at [403, 36] on div "ащ Copy Copy Copy Copy" at bounding box center [394, 30] width 116 height 22
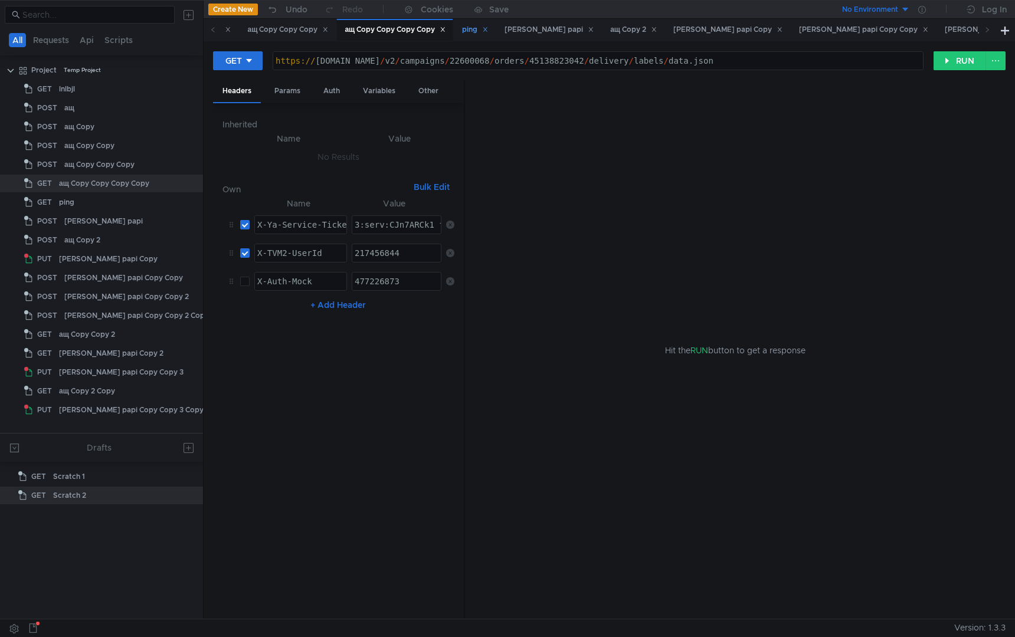
click at [487, 33] on div "ping" at bounding box center [475, 30] width 26 height 12
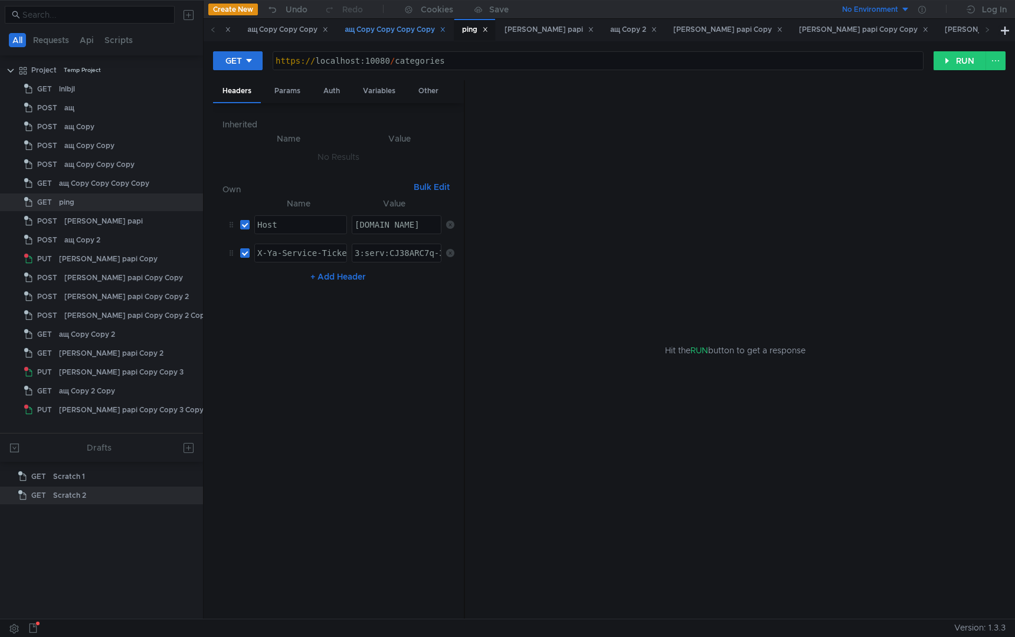
click at [409, 25] on div "ащ Copy Copy Copy Copy" at bounding box center [395, 30] width 101 height 12
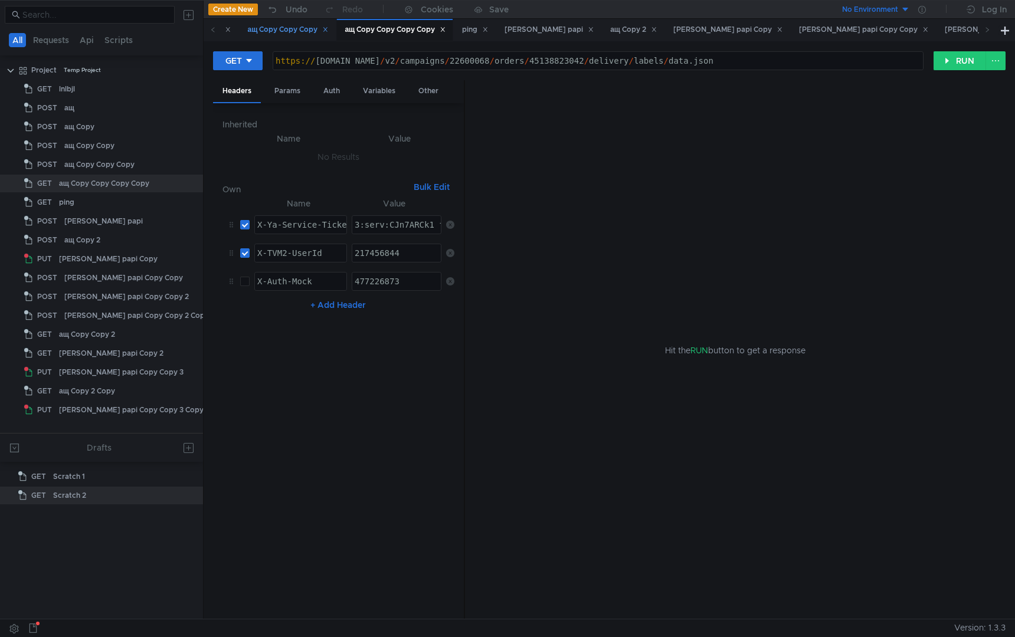
click at [300, 29] on div "ащ Copy Copy Copy" at bounding box center [288, 30] width 81 height 12
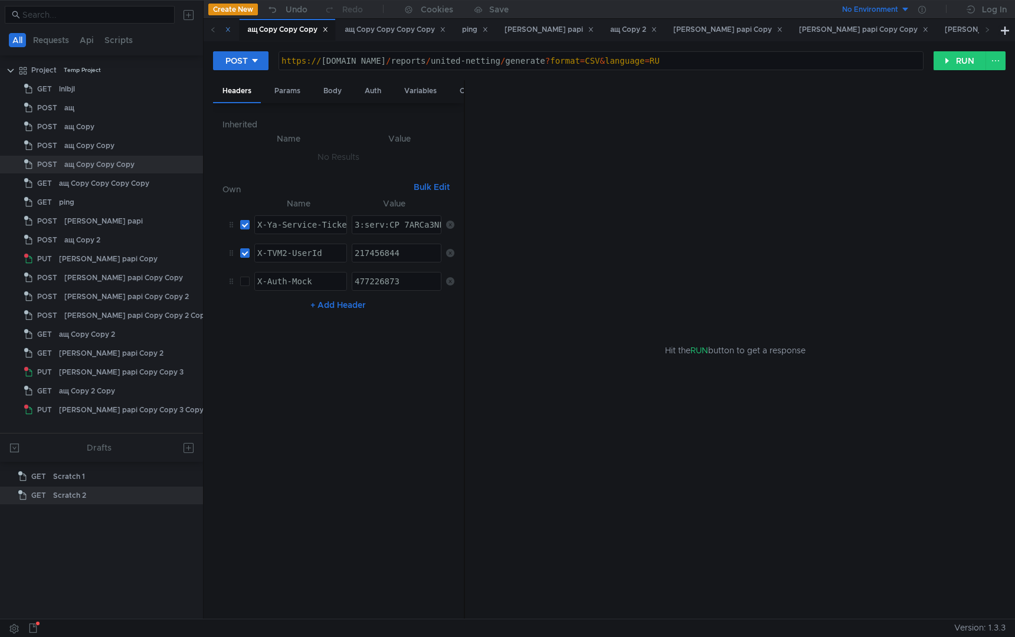
click at [225, 36] on div "ащ Copy Copy" at bounding box center [200, 30] width 76 height 22
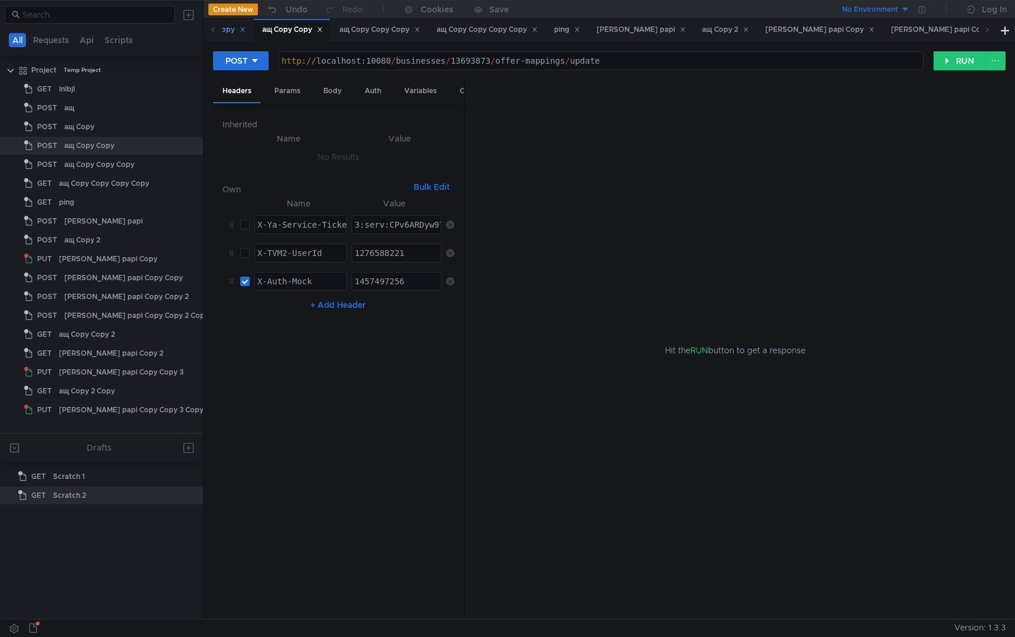
click at [231, 35] on div "ащ Copy" at bounding box center [225, 30] width 41 height 12
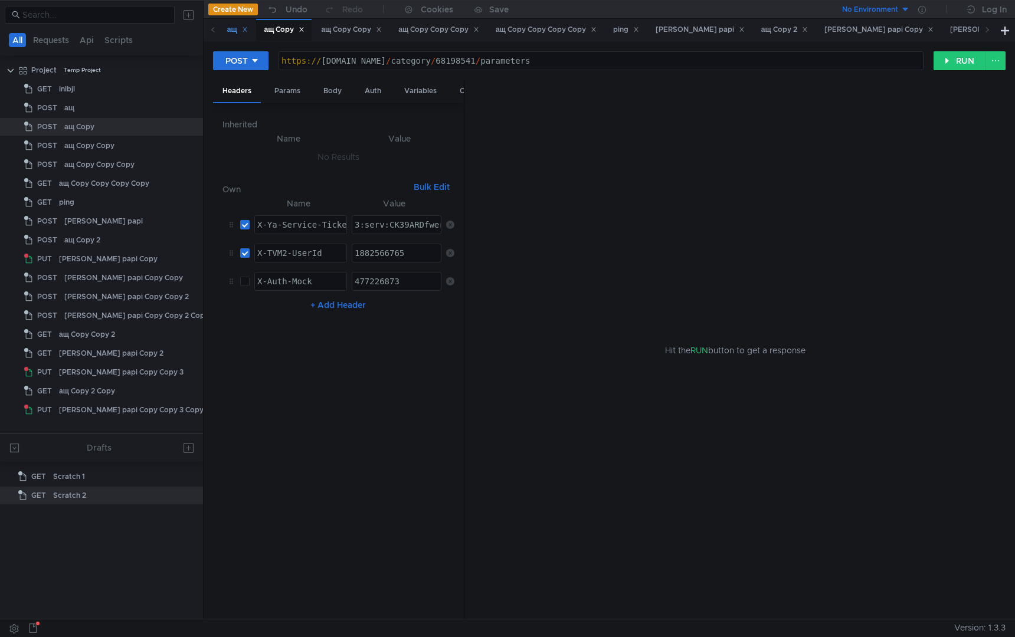
click at [234, 35] on div "ащ" at bounding box center [237, 30] width 21 height 12
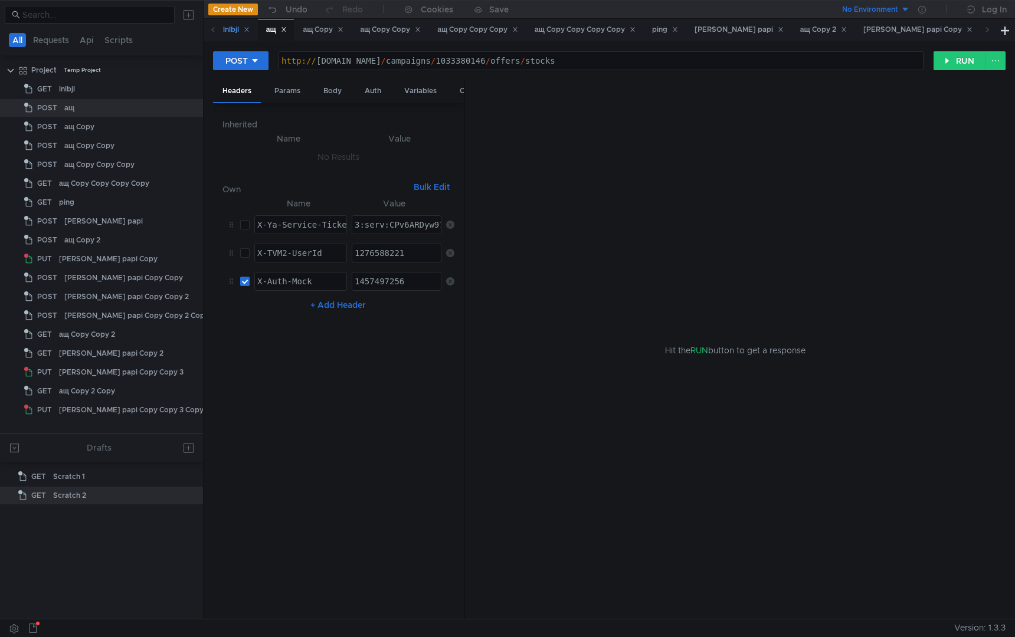
click at [237, 37] on div "lnlbjl" at bounding box center [236, 30] width 42 height 22
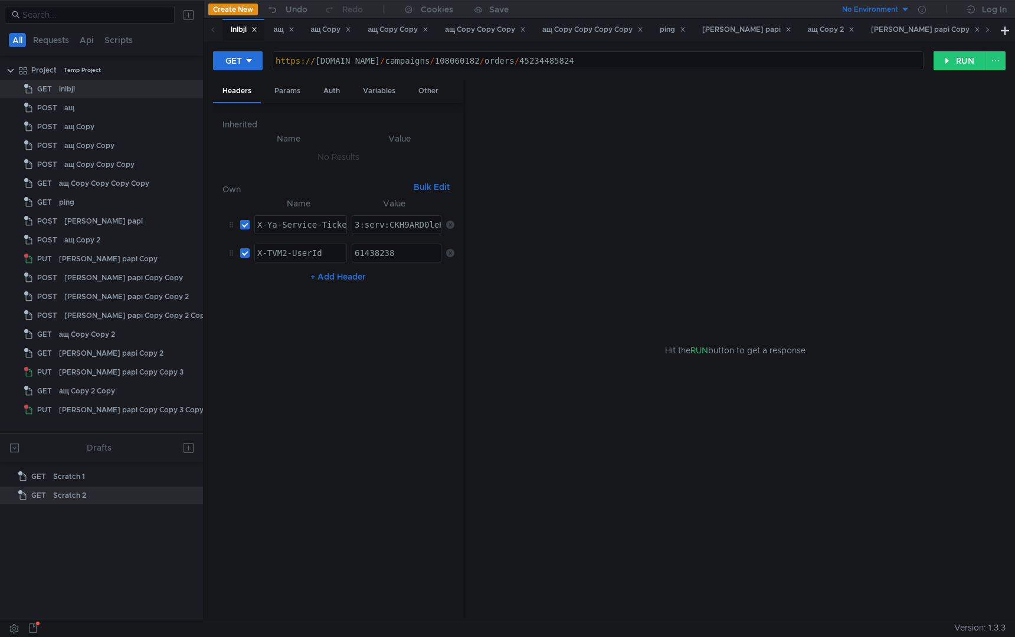
click at [991, 32] on span at bounding box center [987, 30] width 19 height 22
click at [988, 32] on icon at bounding box center [987, 30] width 6 height 6
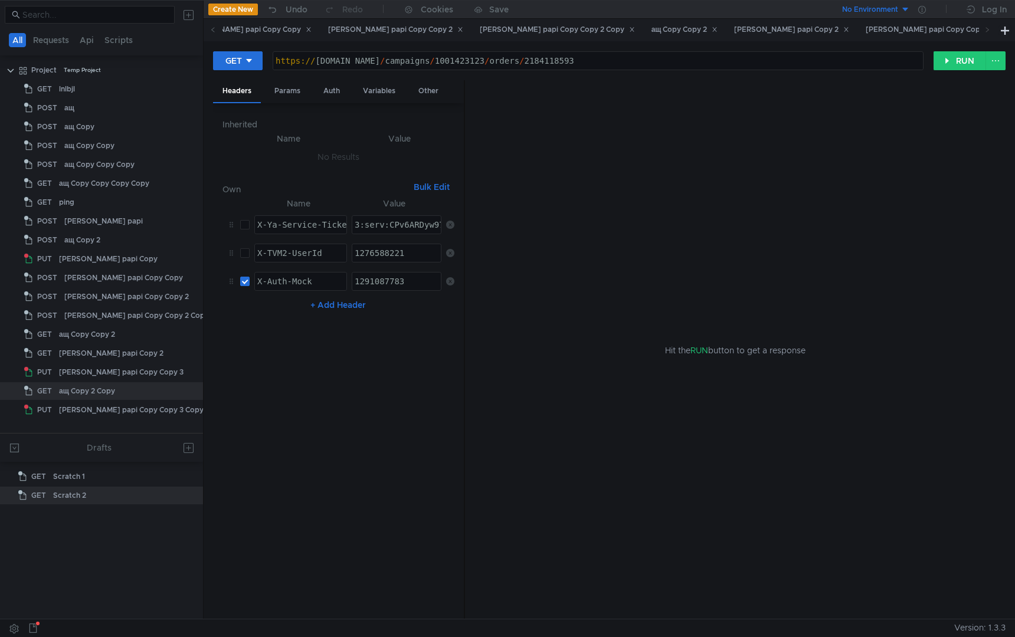
click at [865, 29] on div "[PERSON_NAME] papi Copy Copy 3" at bounding box center [932, 30] width 135 height 12
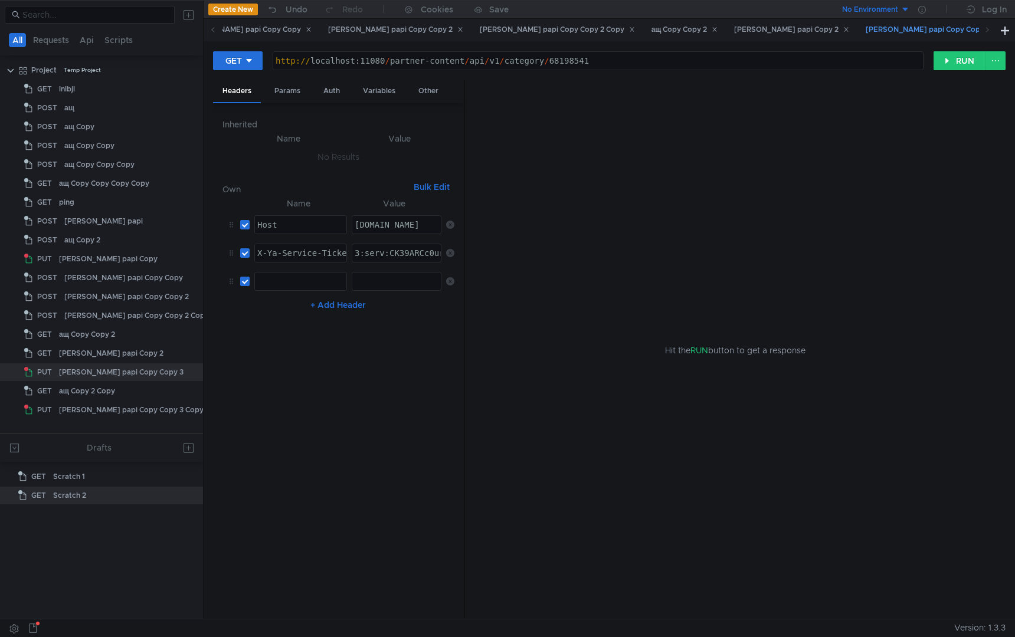
click at [857, 36] on div "[PERSON_NAME] papi Copy Copy 3" at bounding box center [932, 30] width 150 height 22
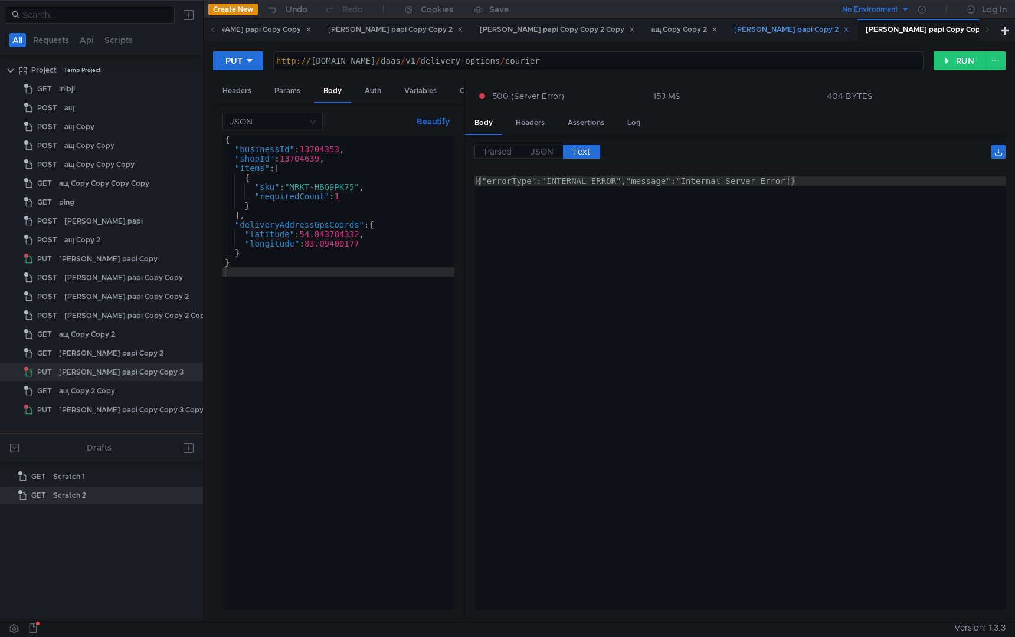
click at [734, 28] on div "[PERSON_NAME] papi Copy 2" at bounding box center [791, 30] width 115 height 12
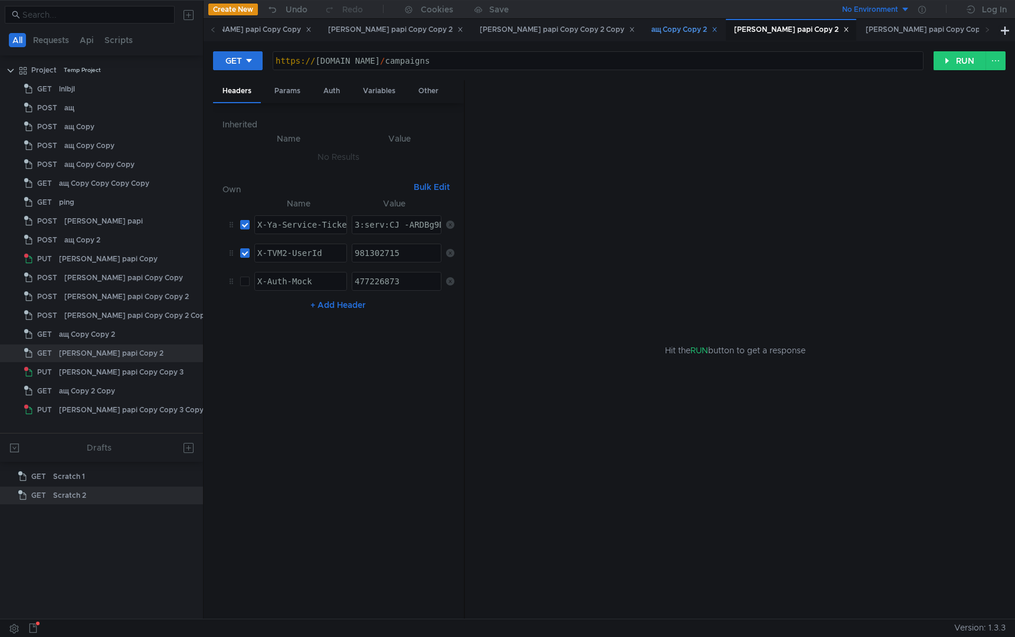
click at [651, 27] on div "ащ Copy Copy 2" at bounding box center [684, 30] width 67 height 12
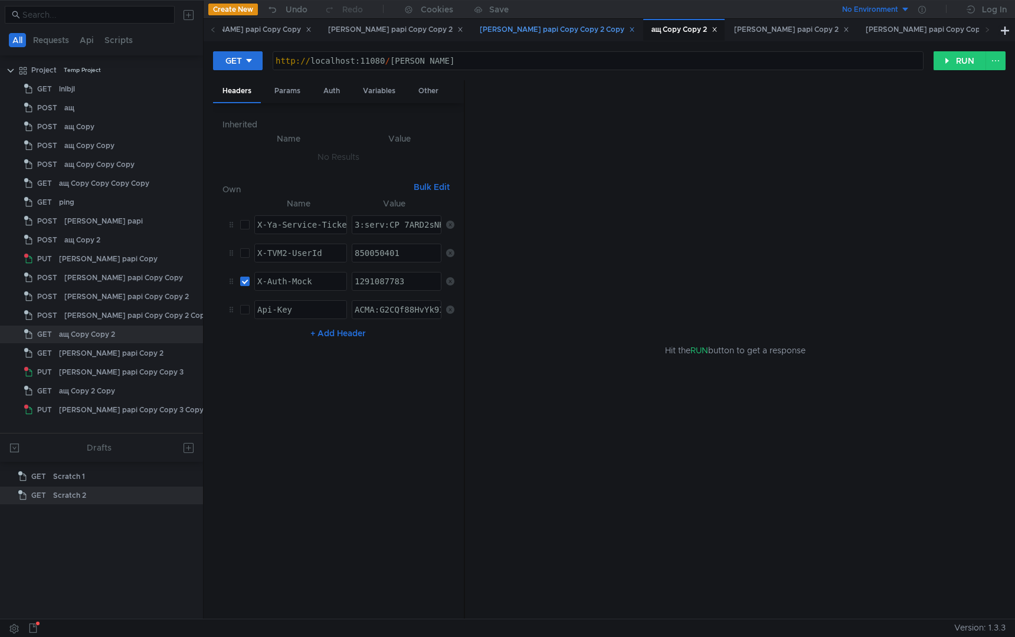
click at [480, 35] on div "[PERSON_NAME] papi Copy Copy 2 Copy" at bounding box center [557, 30] width 155 height 12
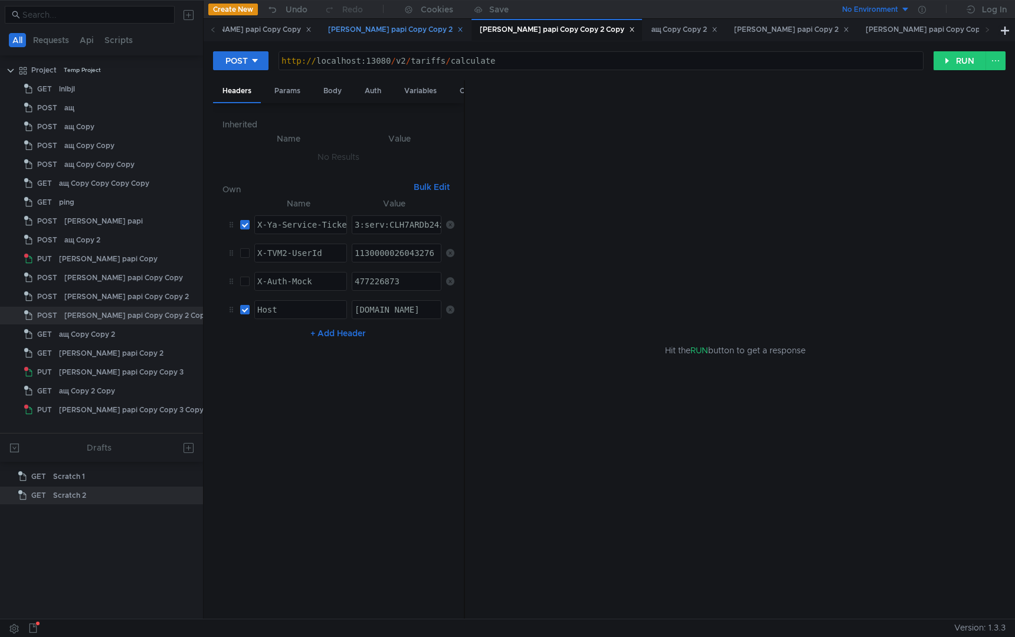
click at [320, 36] on div "[PERSON_NAME] papi Copy Copy 2" at bounding box center [395, 30] width 150 height 22
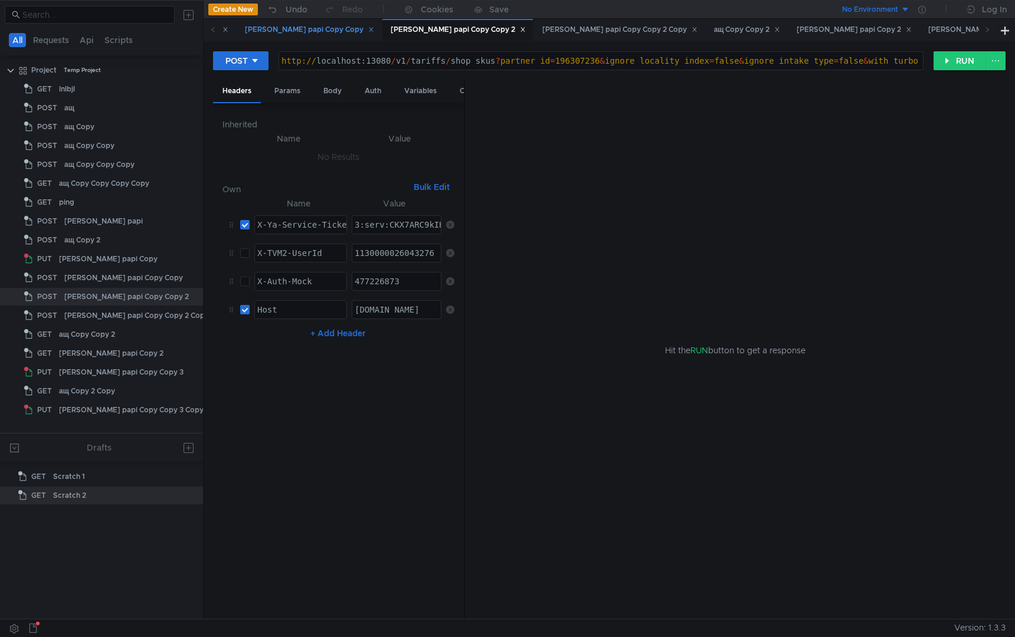
click at [245, 35] on div "[PERSON_NAME] papi Copy Copy" at bounding box center [309, 30] width 129 height 12
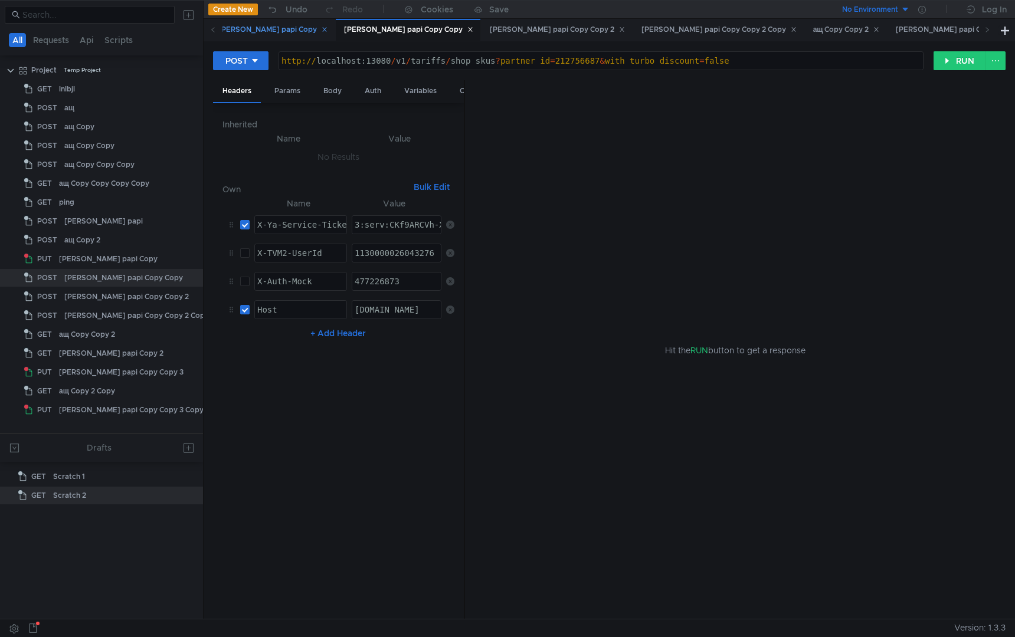
click at [235, 37] on div "[PERSON_NAME] papi Copy" at bounding box center [272, 30] width 124 height 22
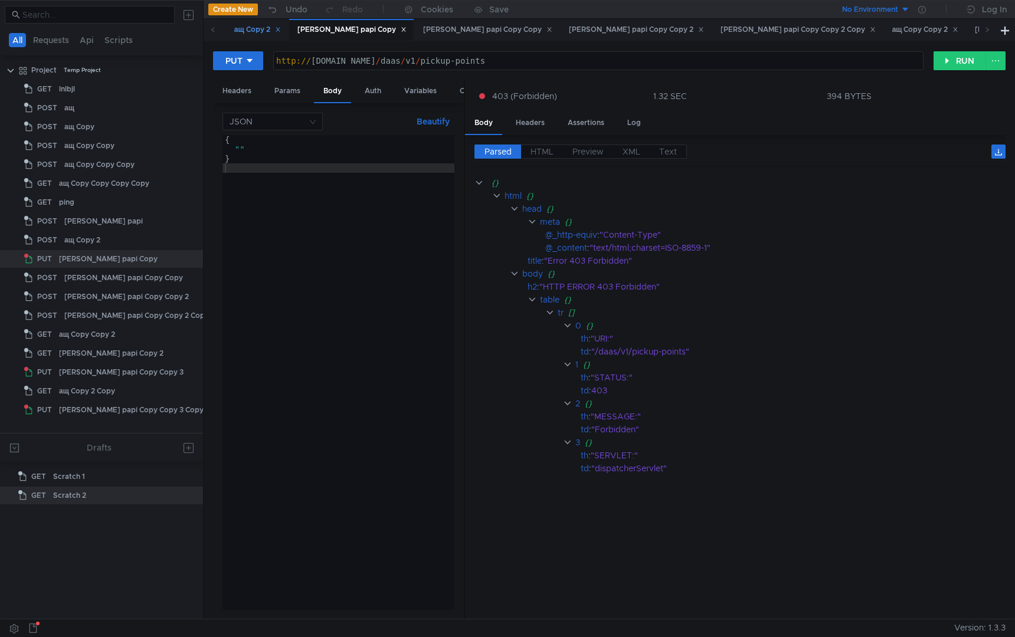
click at [240, 37] on div "ащ Copy 2" at bounding box center [257, 30] width 62 height 22
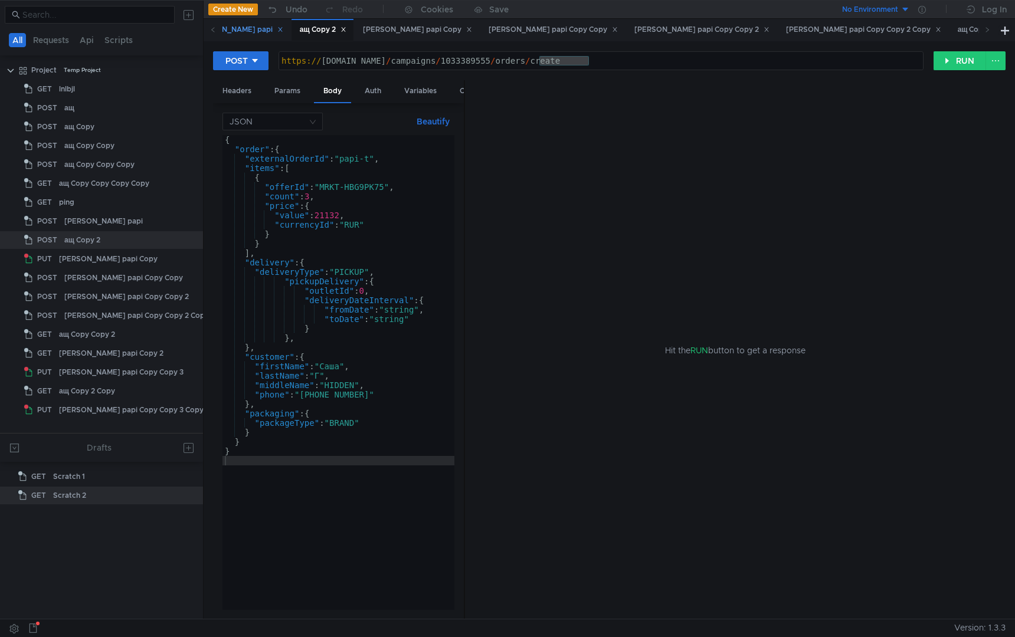
click at [235, 35] on div "[PERSON_NAME] papi" at bounding box center [238, 30] width 89 height 12
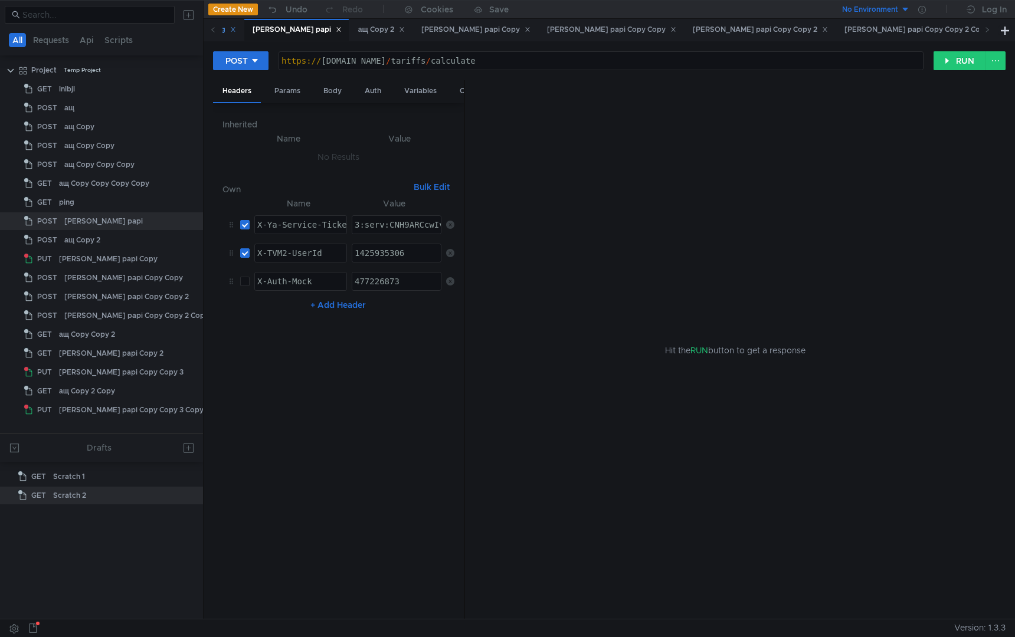
click at [232, 35] on div "ping" at bounding box center [223, 30] width 26 height 12
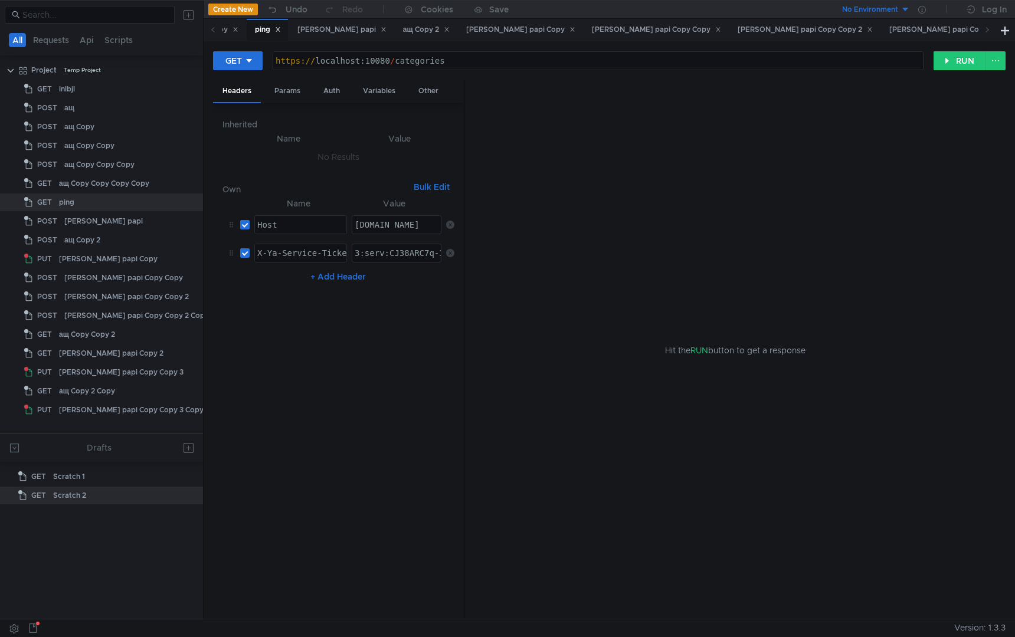
click at [232, 35] on div "ащ Copy Copy Copy Copy" at bounding box center [187, 30] width 101 height 12
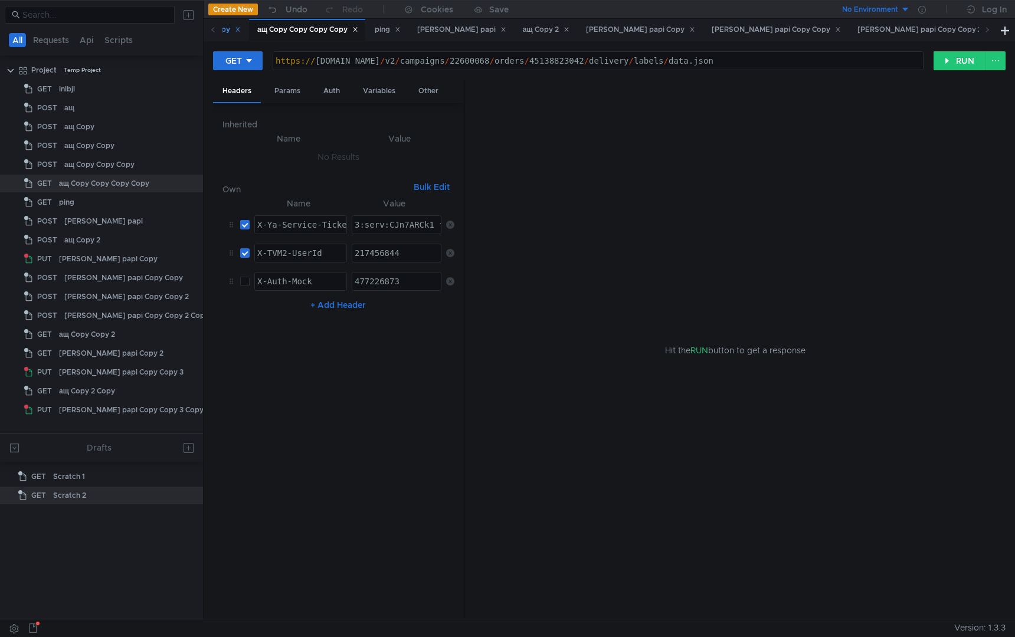
click at [236, 35] on div "ащ Copy Copy Copy" at bounding box center [200, 30] width 81 height 12
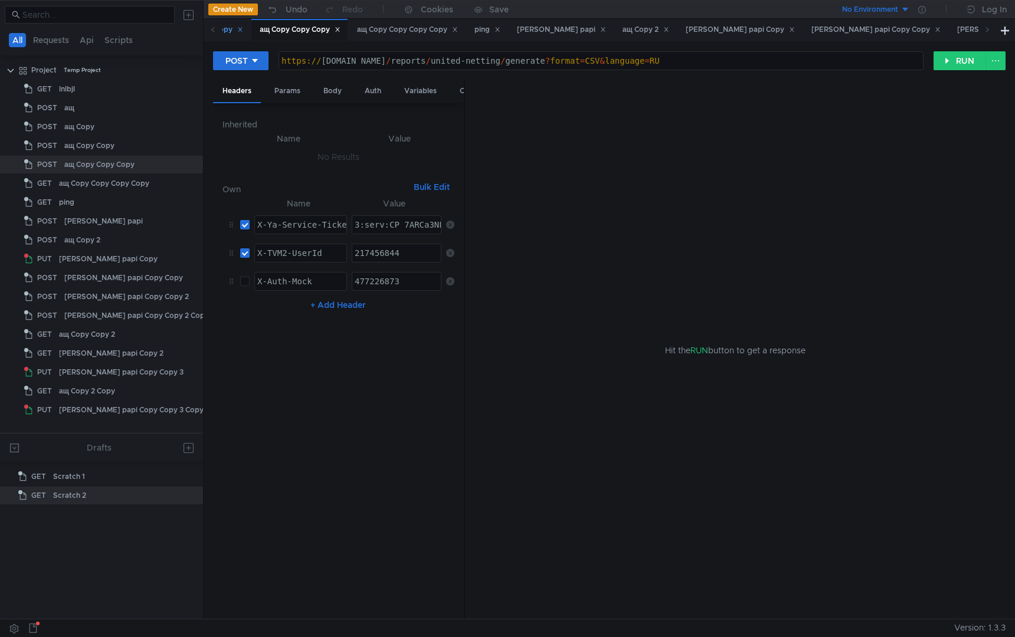
click at [236, 34] on div "ащ Copy Copy" at bounding box center [212, 30] width 61 height 12
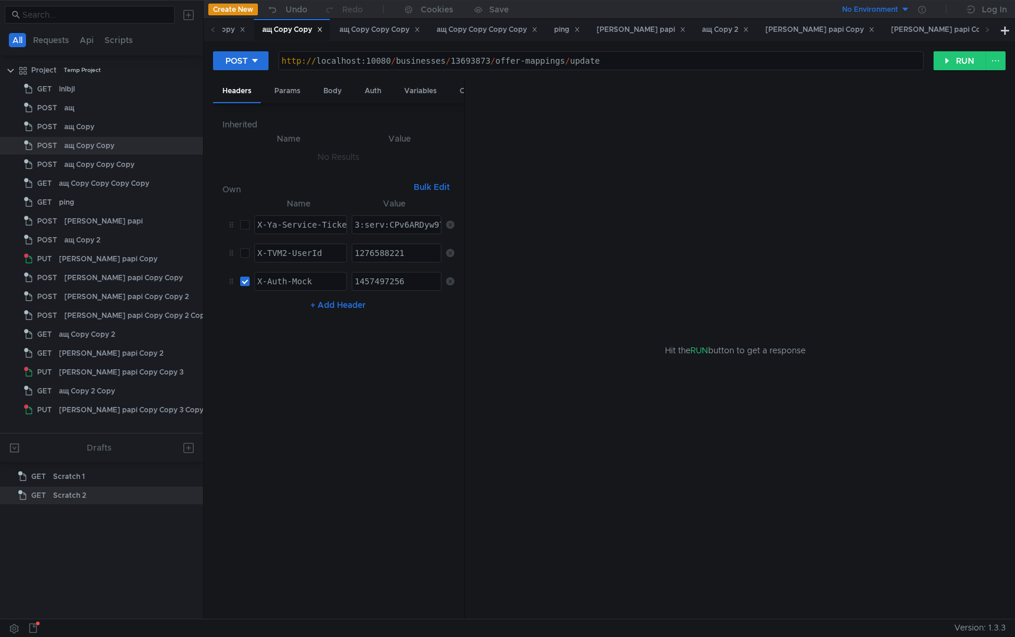
click at [236, 34] on div "ащ Copy" at bounding box center [225, 30] width 41 height 12
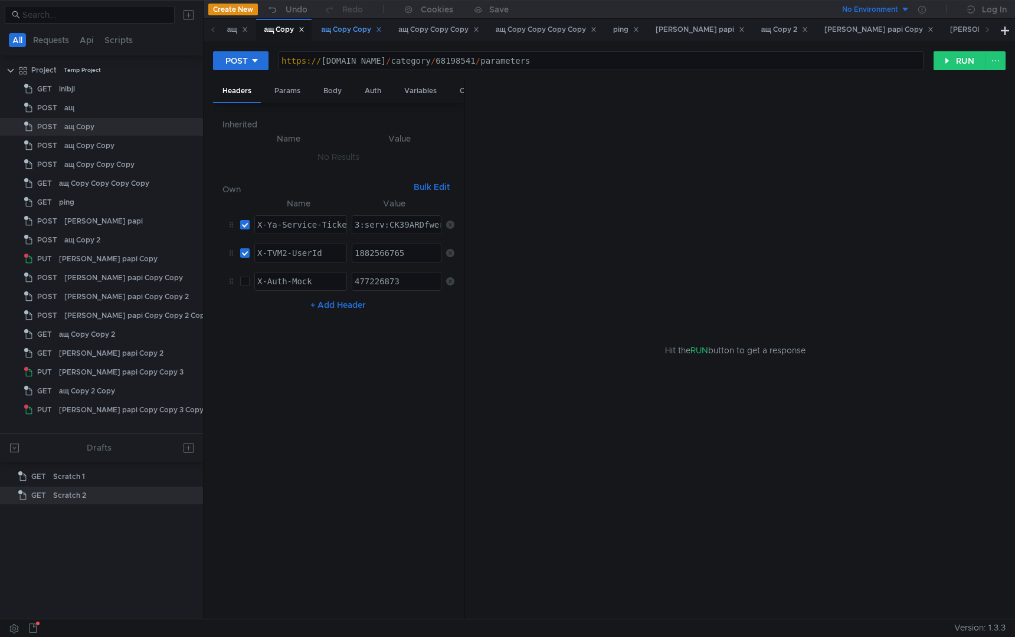
click at [236, 34] on div "ащ" at bounding box center [237, 30] width 21 height 12
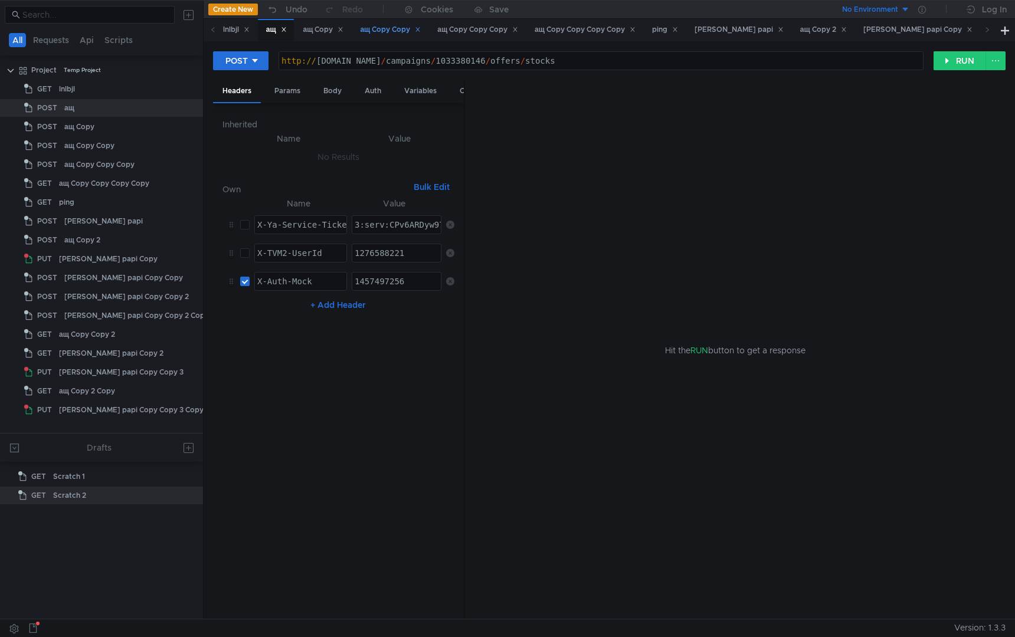
click at [236, 34] on div "lnlbjl" at bounding box center [236, 30] width 27 height 12
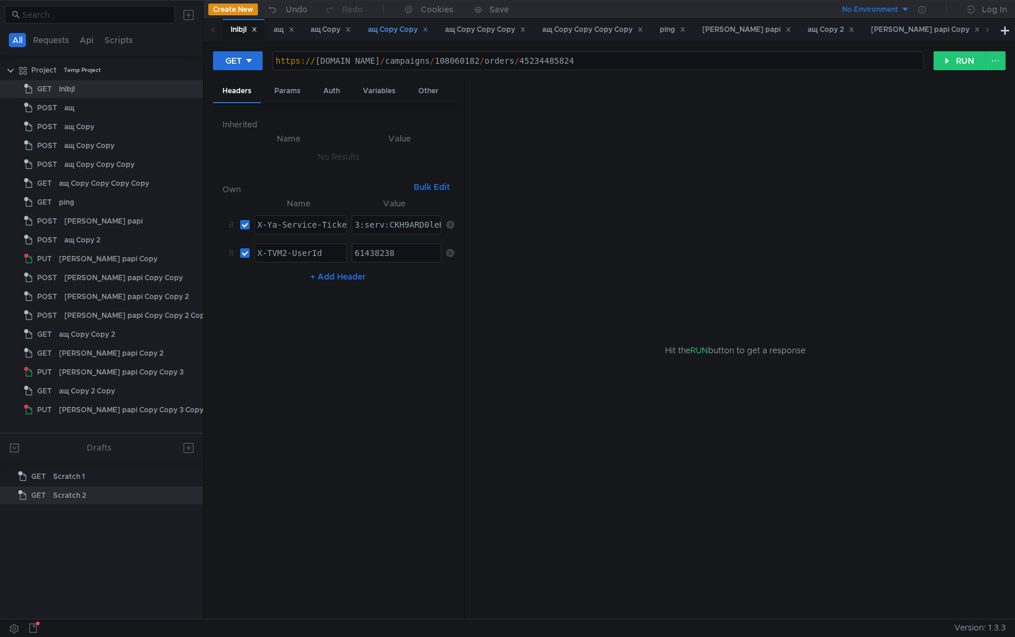
click at [236, 34] on div "lnlbjl" at bounding box center [244, 30] width 27 height 12
click at [277, 34] on div "ащ" at bounding box center [284, 30] width 21 height 12
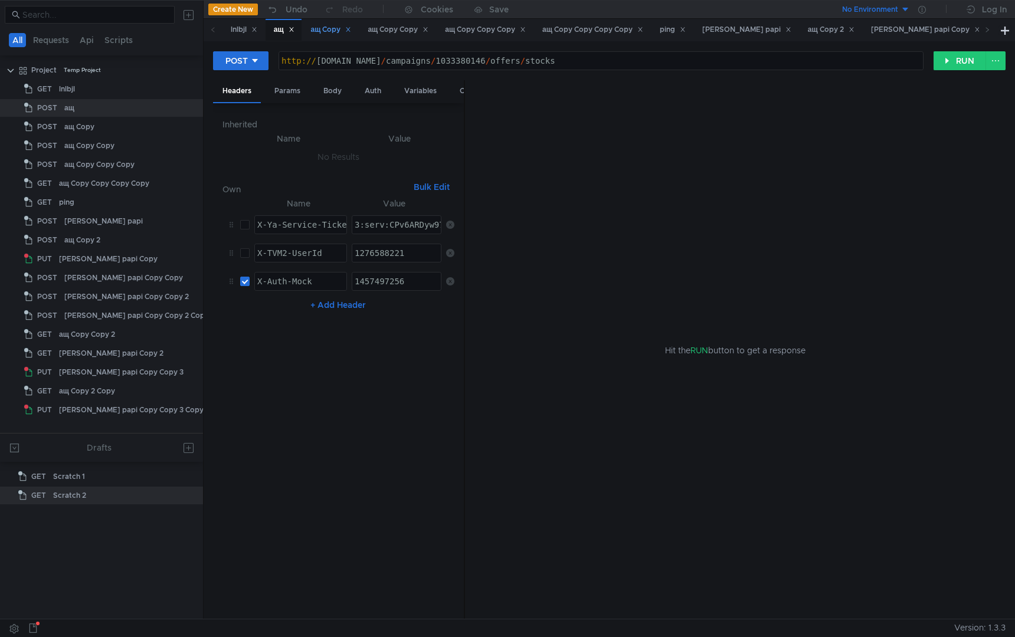
click at [337, 33] on div "ащ Copy" at bounding box center [331, 30] width 41 height 12
drag, startPoint x: 461, startPoint y: 61, endPoint x: 669, endPoint y: 64, distance: 208.3
click at [670, 64] on div "https:// [DOMAIN_NAME] / category / 68198541 / parameters" at bounding box center [601, 70] width 644 height 28
paste textarea "regions/{regionId}/children"
type textarea "https://[DOMAIN_NAME]/regions/{regionId}/children"
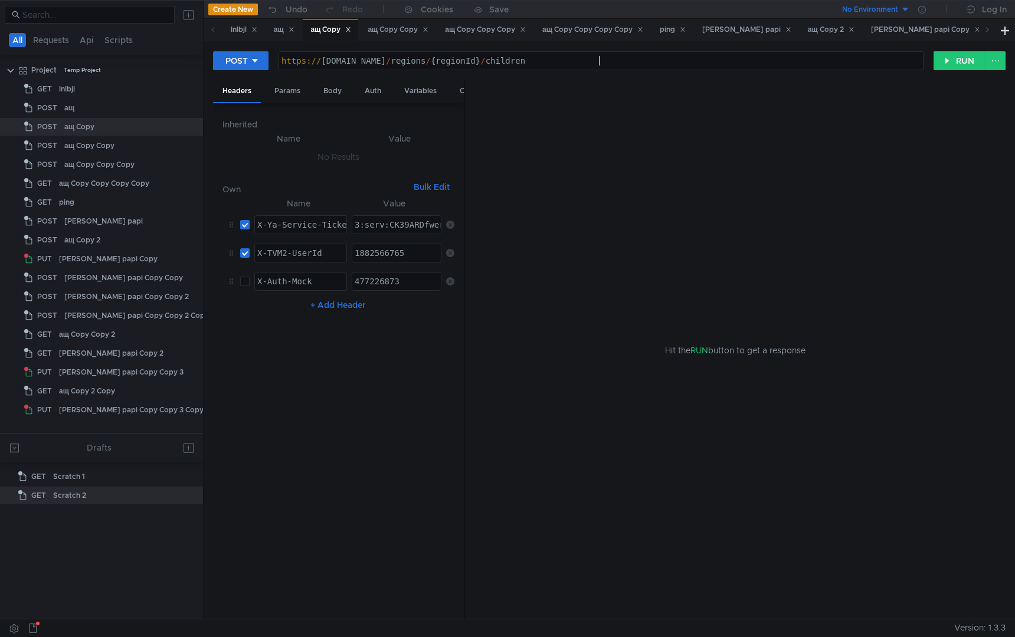
paste textarea "L3-ARCO3-jEBiIICJzjehD633o:GKrzZgapVOAL1Hsb5nm9EffHpohdKM-CIugF3JKN9asipXAhbCAJ…"
type textarea "3:serv:CL3-ARCO3-jEBiIICJzjehD633o:GKrzZgapVOAL1Hsb5nm9EffHpohdKM-CIugF3JKN9asi…"
click at [392, 413] on nz-table "Name Value X-Ya-Service-Ticket הההההההההההההההההההההההההההההההההההההההההההההההה…" at bounding box center [338, 403] width 232 height 414
click at [533, 68] on div "https:// [DOMAIN_NAME] / regions / {regionId} / children" at bounding box center [601, 70] width 644 height 28
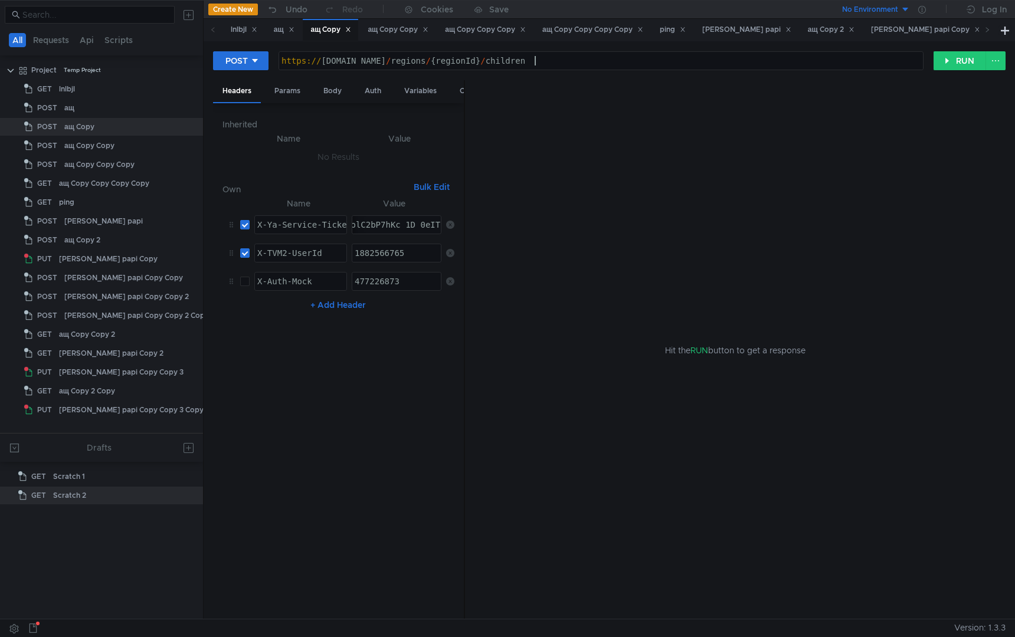
click at [533, 68] on div "https:// [DOMAIN_NAME] / regions / {regionId} / children" at bounding box center [601, 70] width 644 height 28
paste textarea "225"
type textarea "[URL][DOMAIN_NAME]"
click at [951, 55] on button "RUN" at bounding box center [959, 60] width 53 height 19
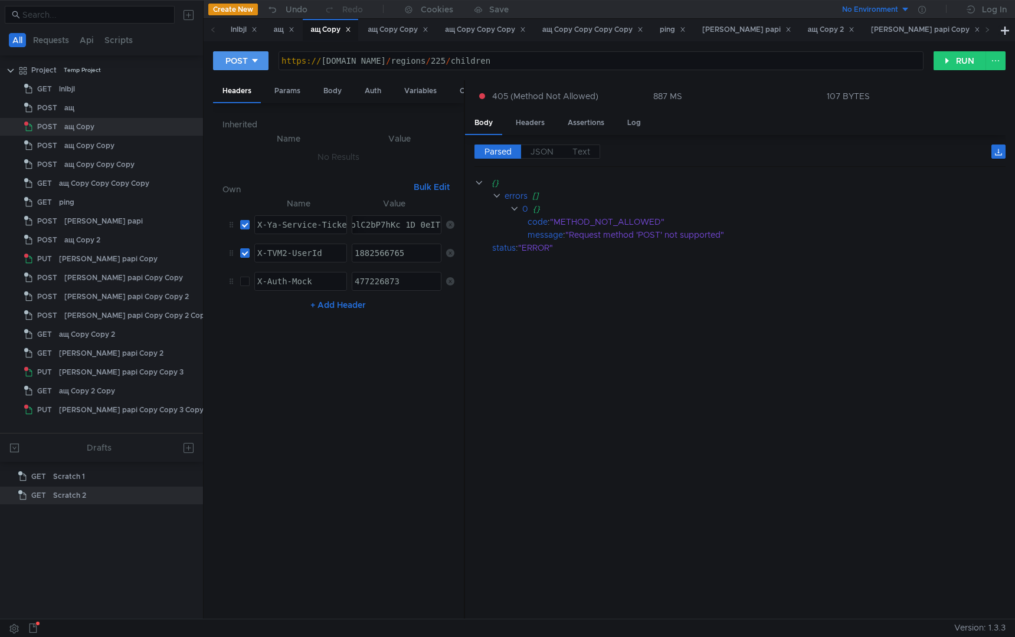
click at [266, 59] on button "POST" at bounding box center [240, 60] width 55 height 19
click at [244, 86] on li "GET" at bounding box center [240, 85] width 55 height 19
click at [955, 58] on button "RUN" at bounding box center [959, 60] width 53 height 19
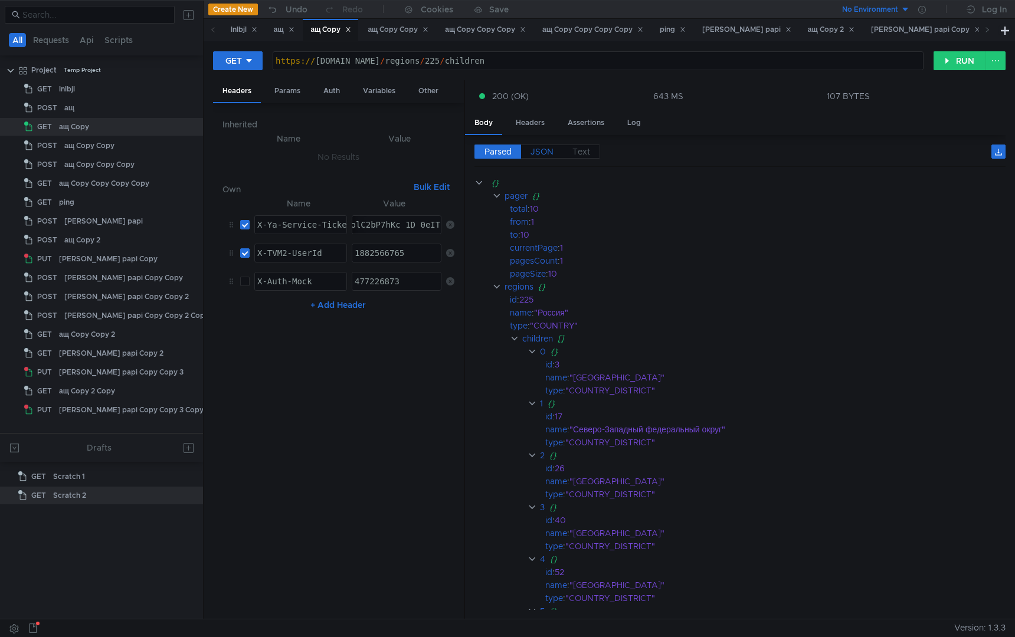
click at [543, 157] on label "JSON" at bounding box center [542, 152] width 42 height 14
